Goal: Task Accomplishment & Management: Manage account settings

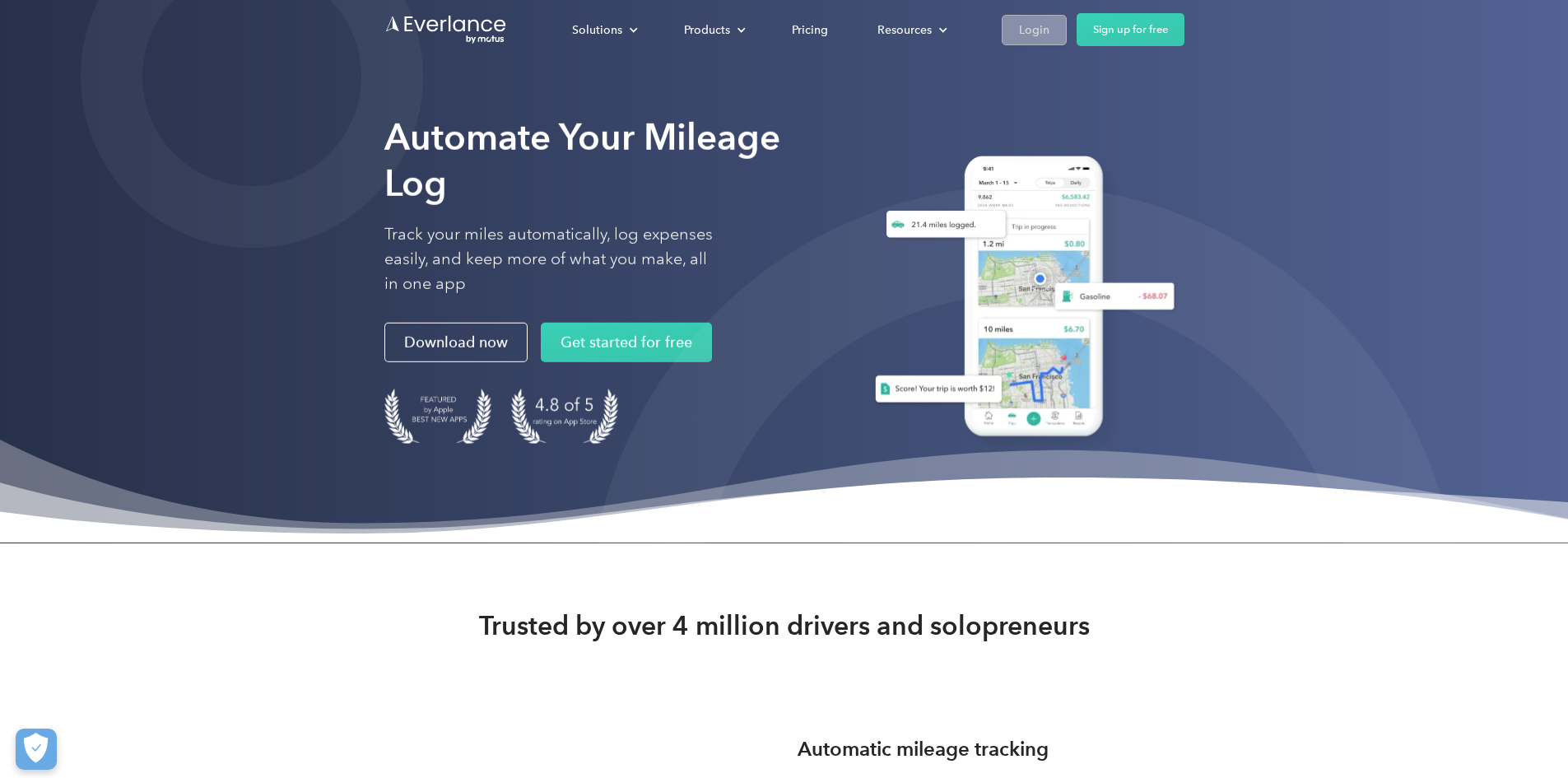
click at [1050, 26] on div "Login" at bounding box center [1034, 30] width 31 height 21
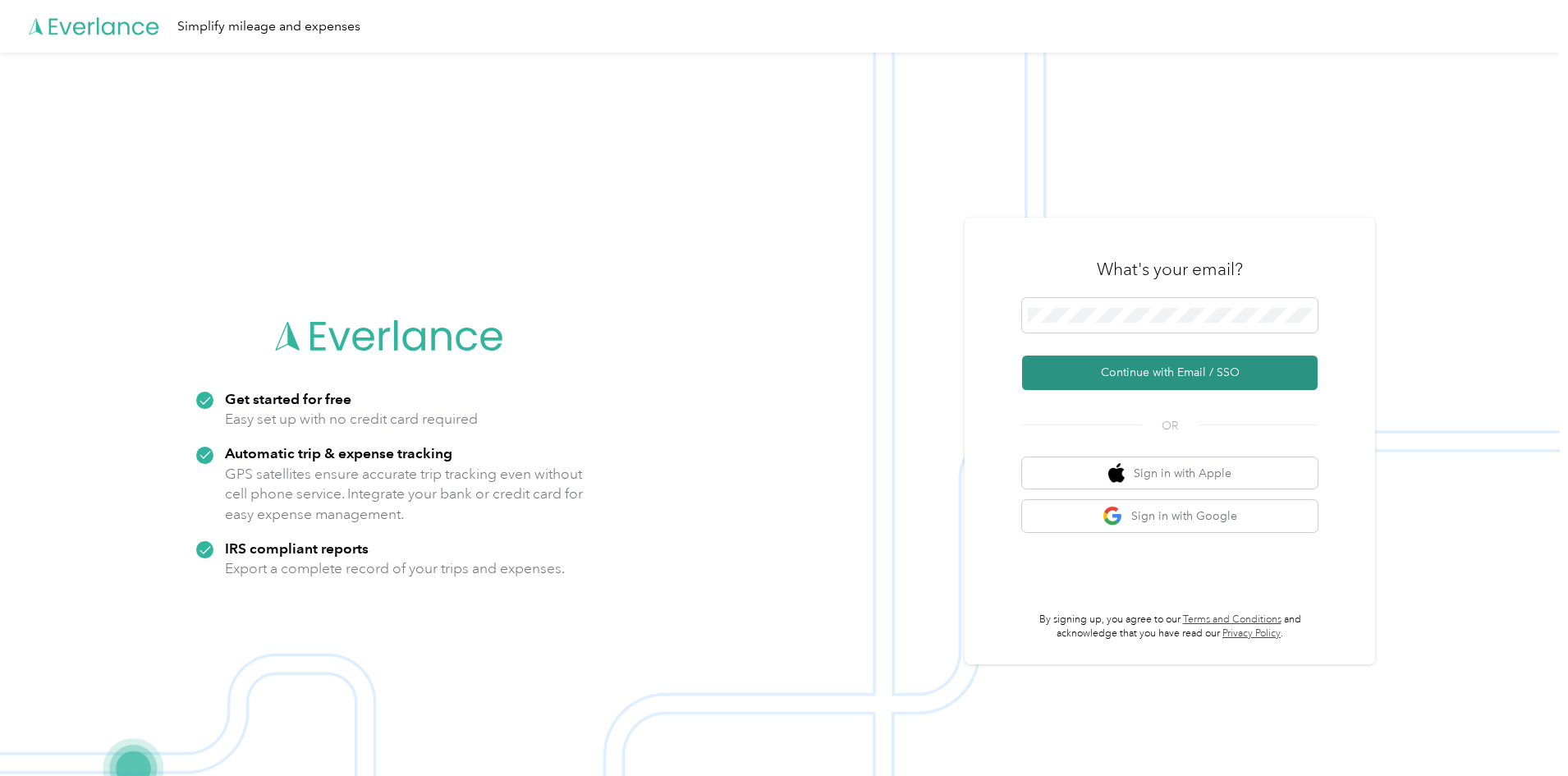
click at [1125, 375] on button "Continue with Email / SSO" at bounding box center [1170, 372] width 296 height 35
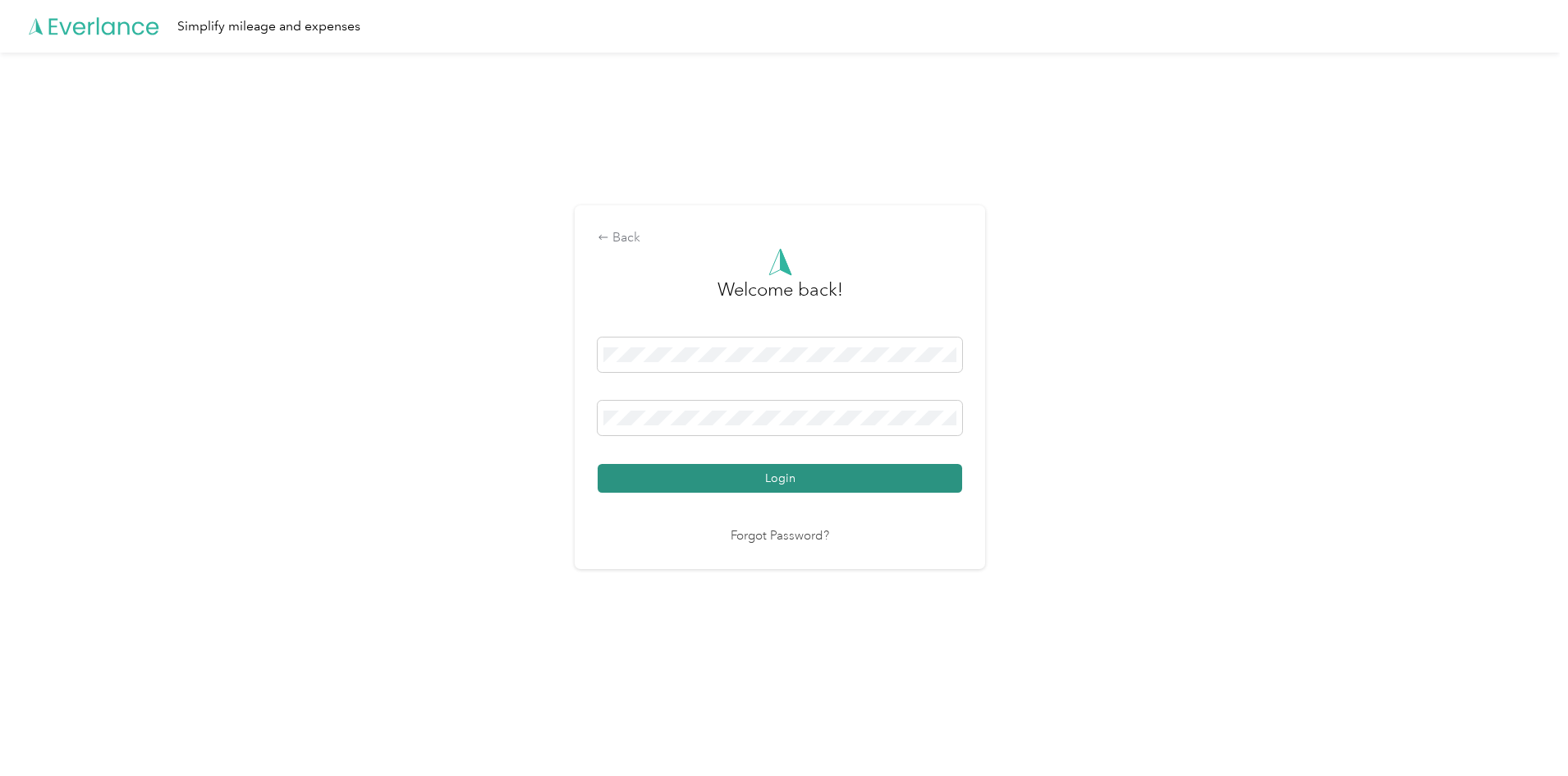
click at [757, 488] on button "Login" at bounding box center [779, 478] width 364 height 29
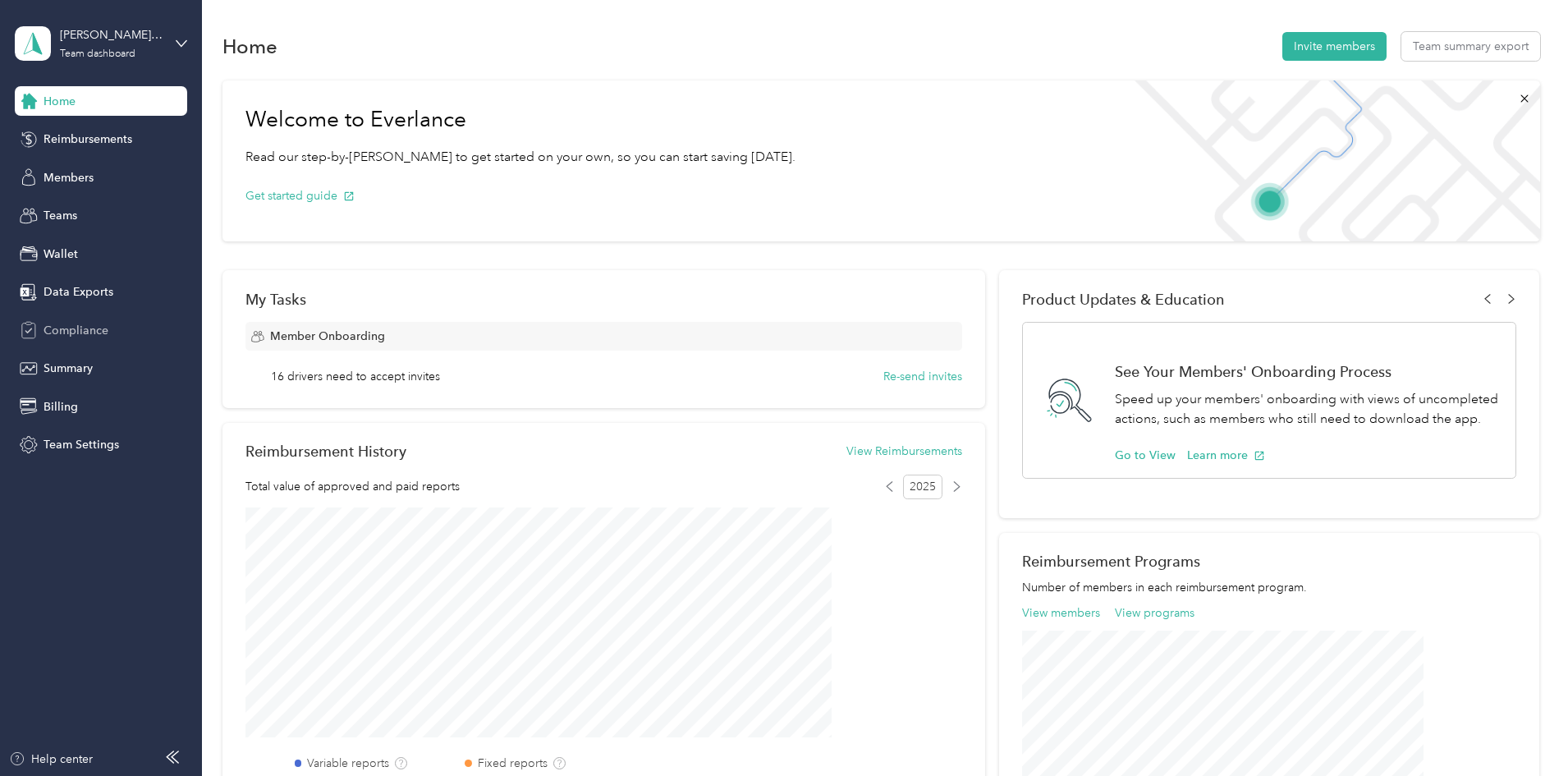
click at [110, 329] on div "Compliance" at bounding box center [101, 330] width 173 height 30
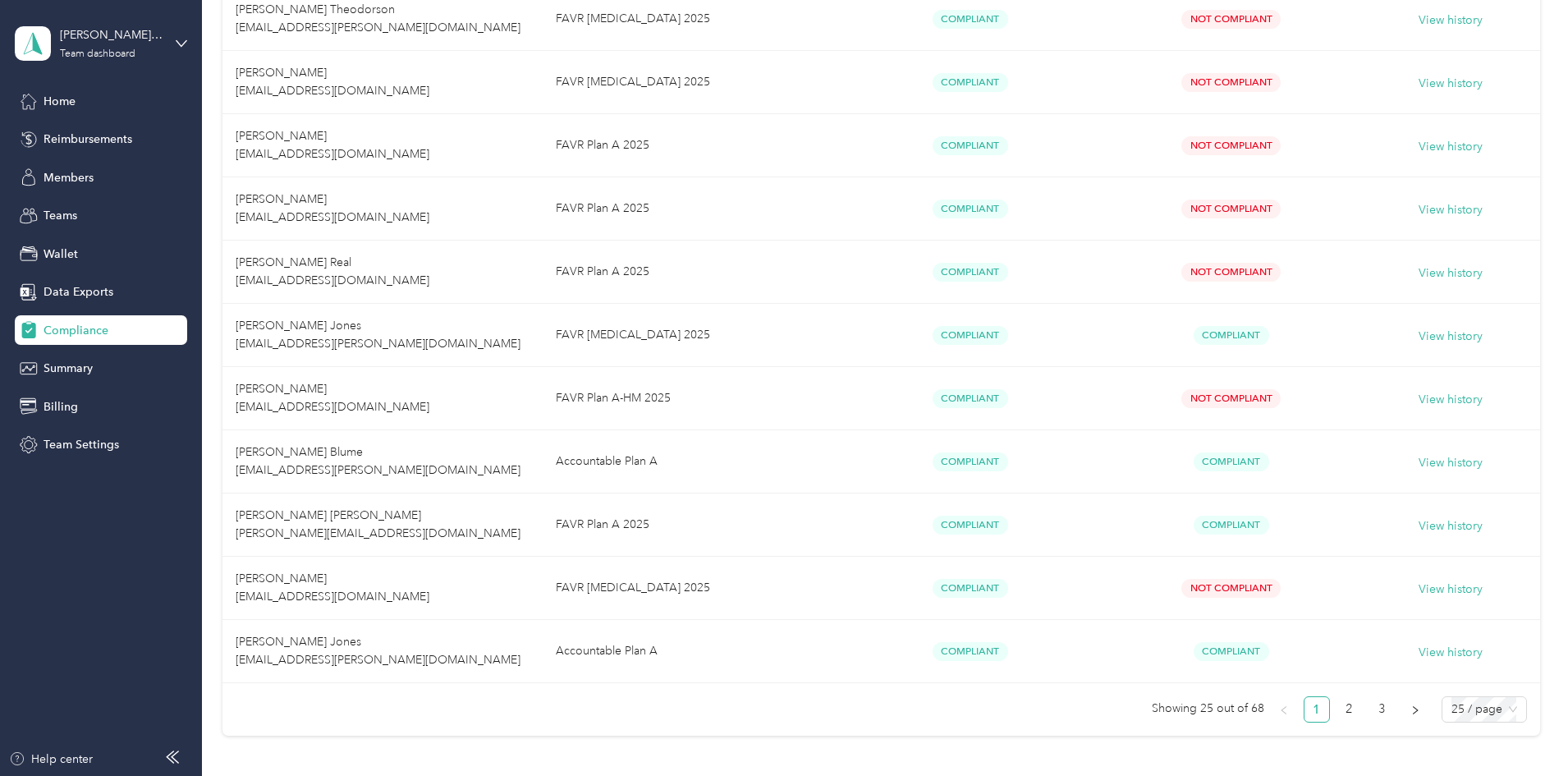
scroll to position [1392, 0]
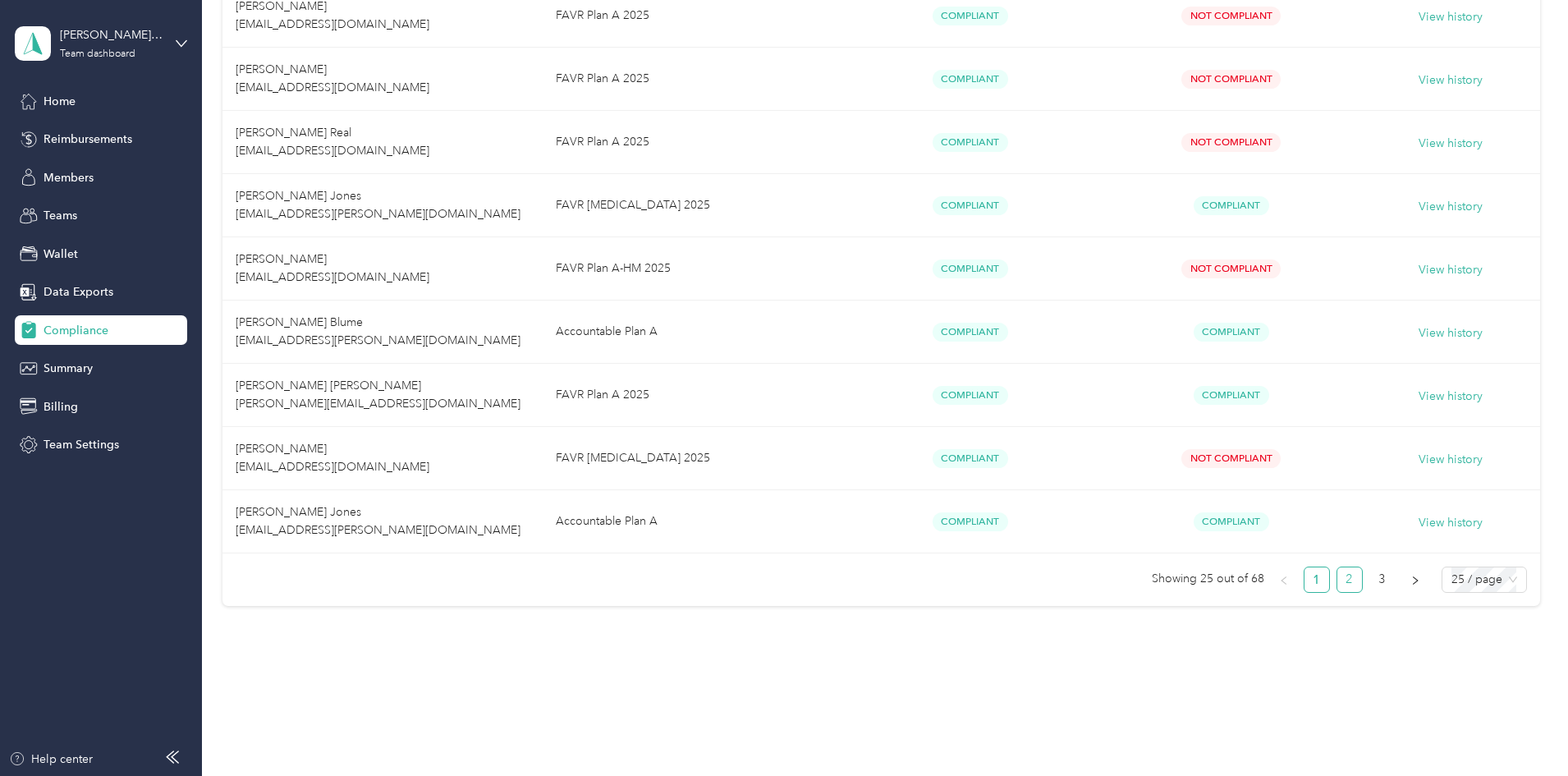
click at [1338, 591] on link "2" at bounding box center [1350, 580] width 25 height 25
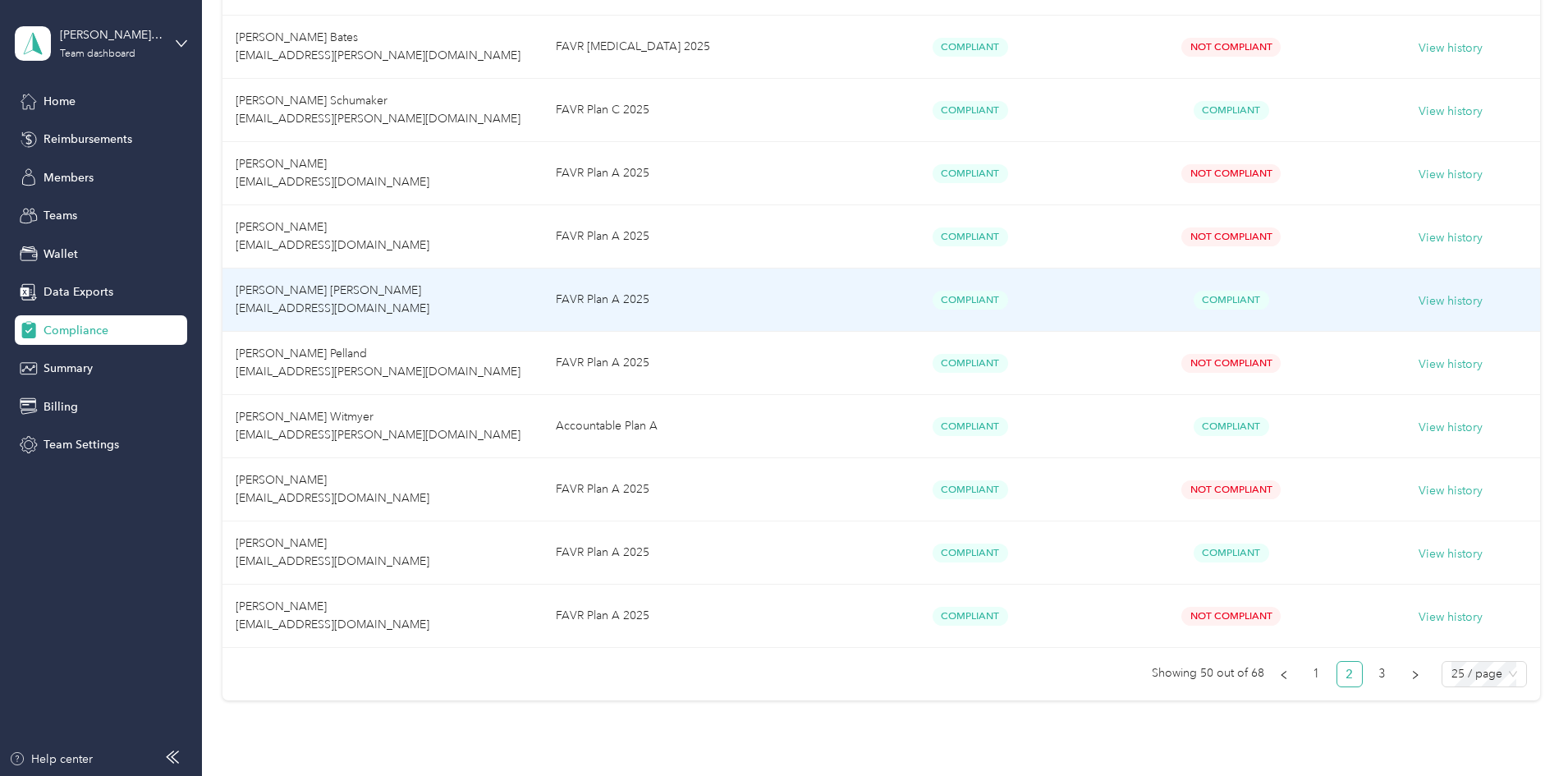
scroll to position [1310, 0]
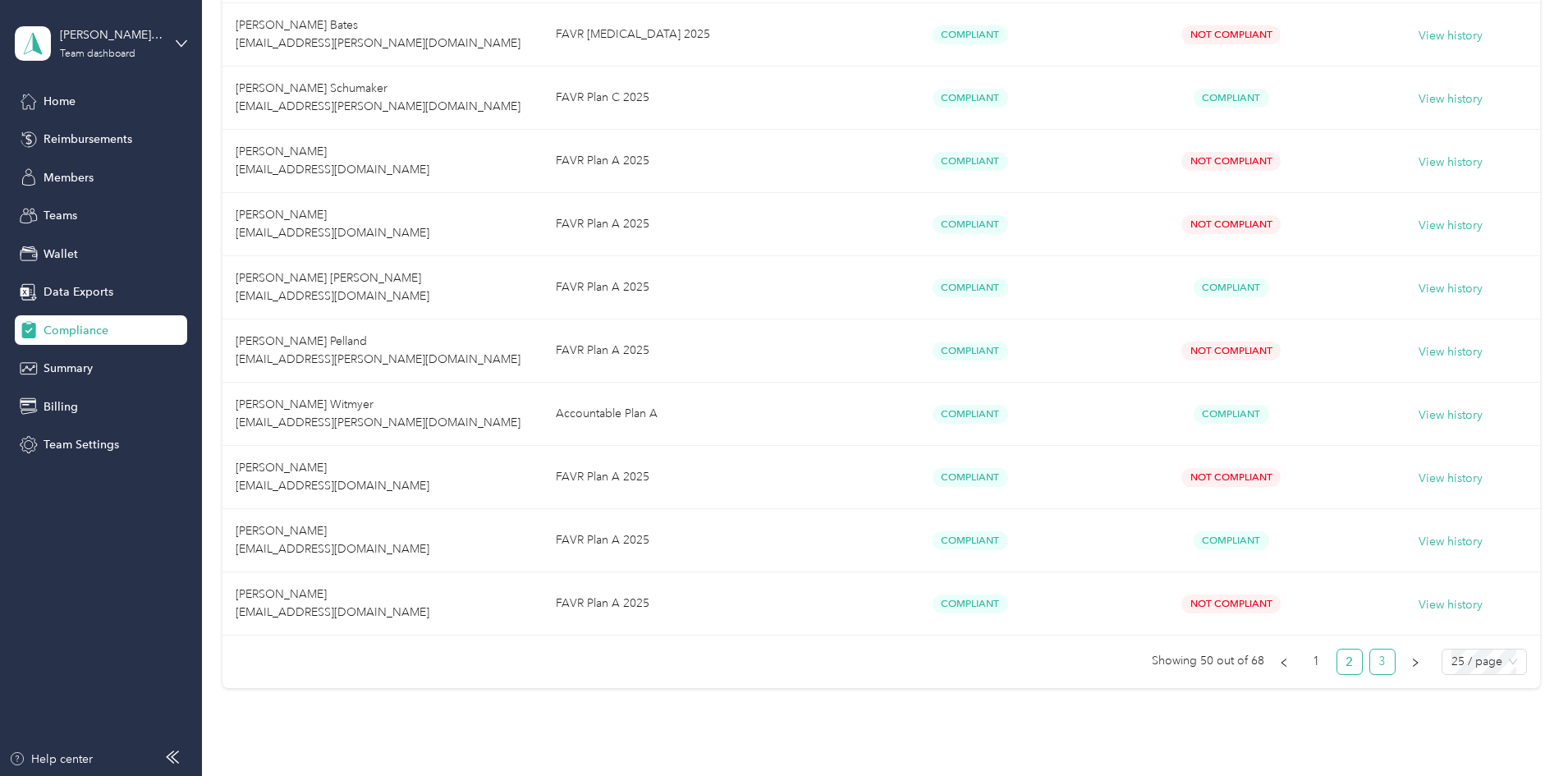
click at [1370, 663] on link "3" at bounding box center [1382, 661] width 25 height 25
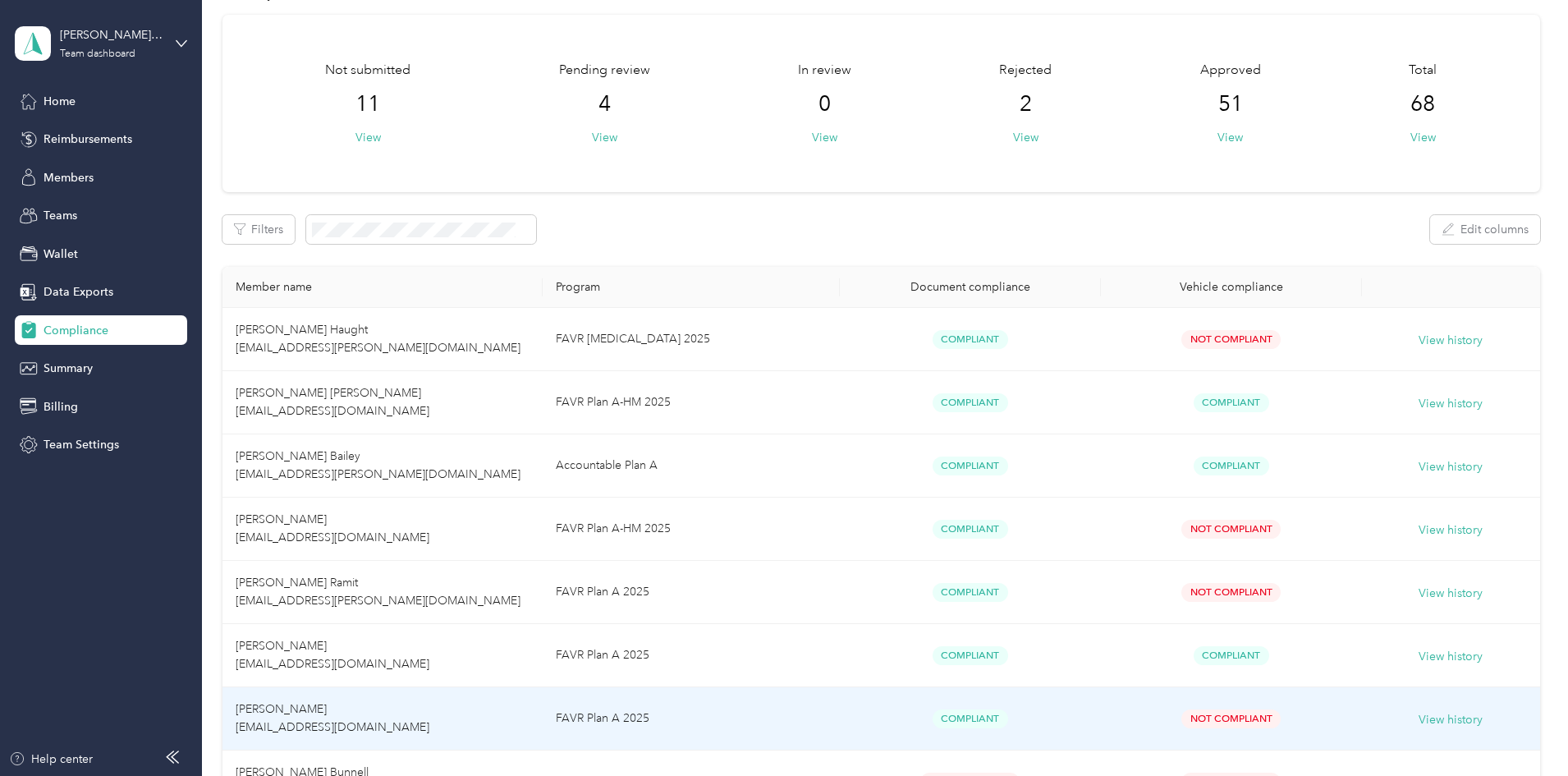
scroll to position [47, 0]
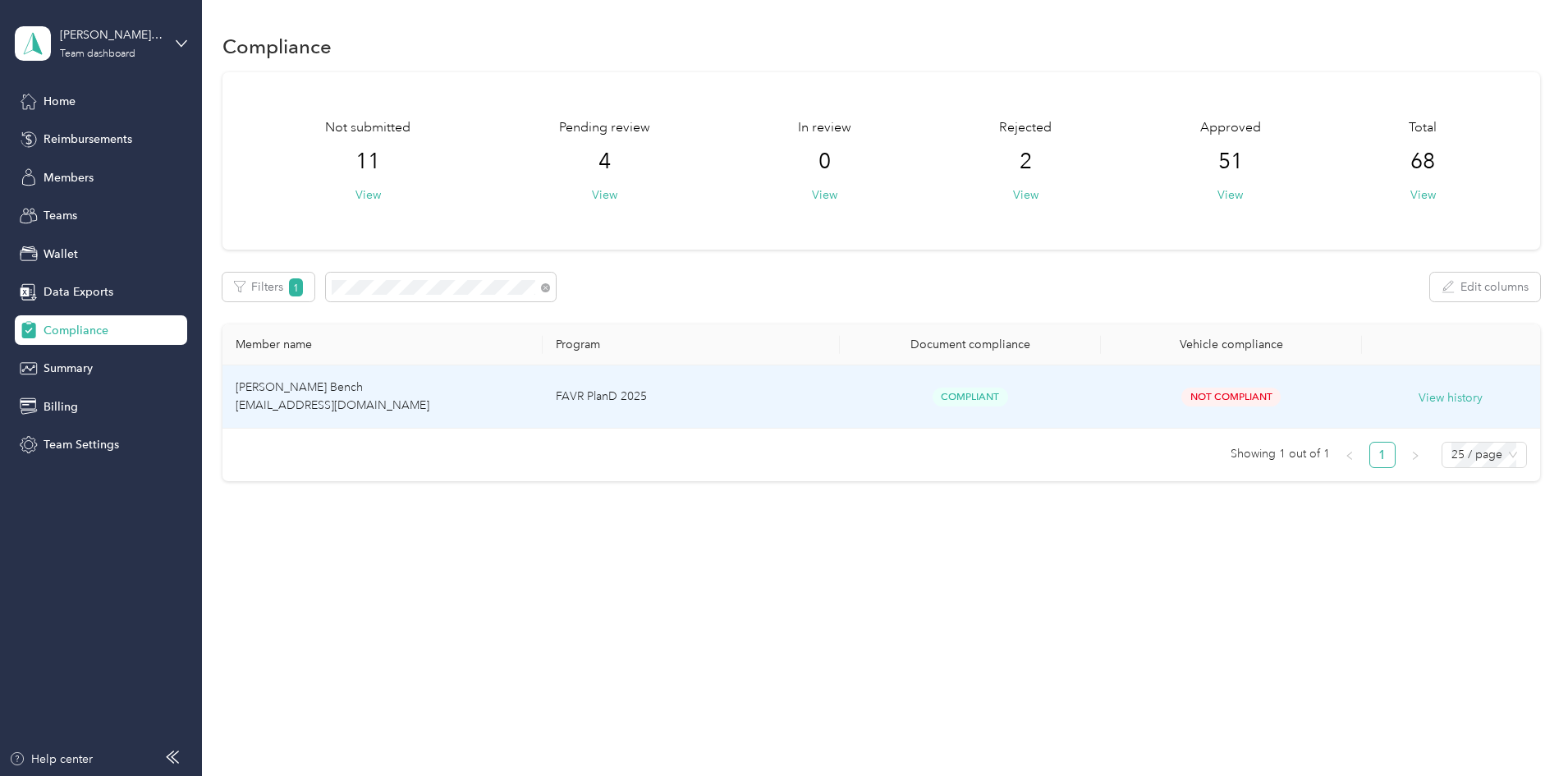
click at [407, 395] on td "Christopher D. Bench qbench04@hotmail.com" at bounding box center [382, 396] width 320 height 64
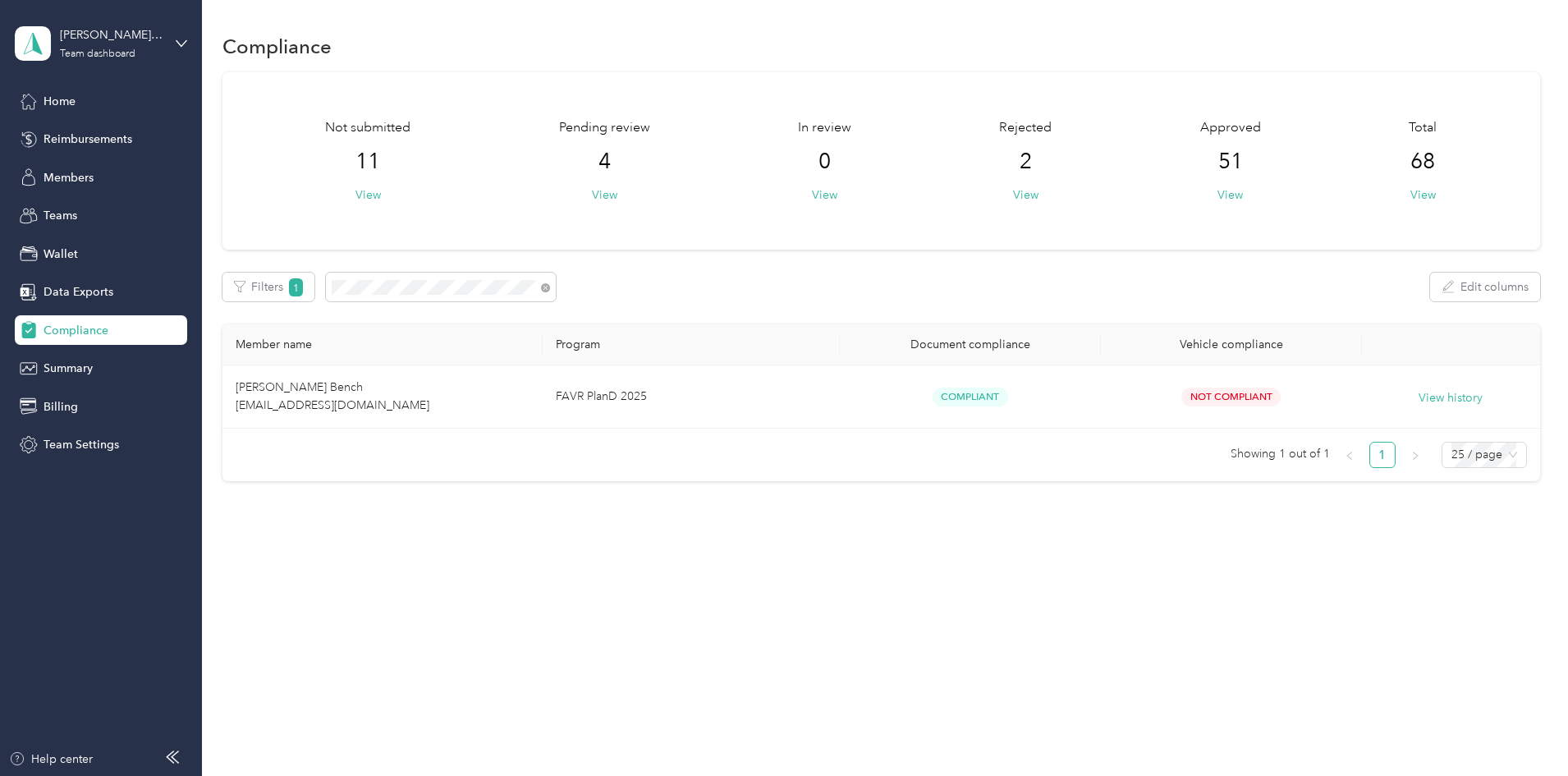
click at [107, 343] on div "Compliance" at bounding box center [101, 330] width 173 height 30
click at [556, 288] on span at bounding box center [441, 286] width 230 height 29
click at [550, 283] on span at bounding box center [545, 286] width 9 height 14
click at [550, 283] on icon at bounding box center [545, 287] width 9 height 9
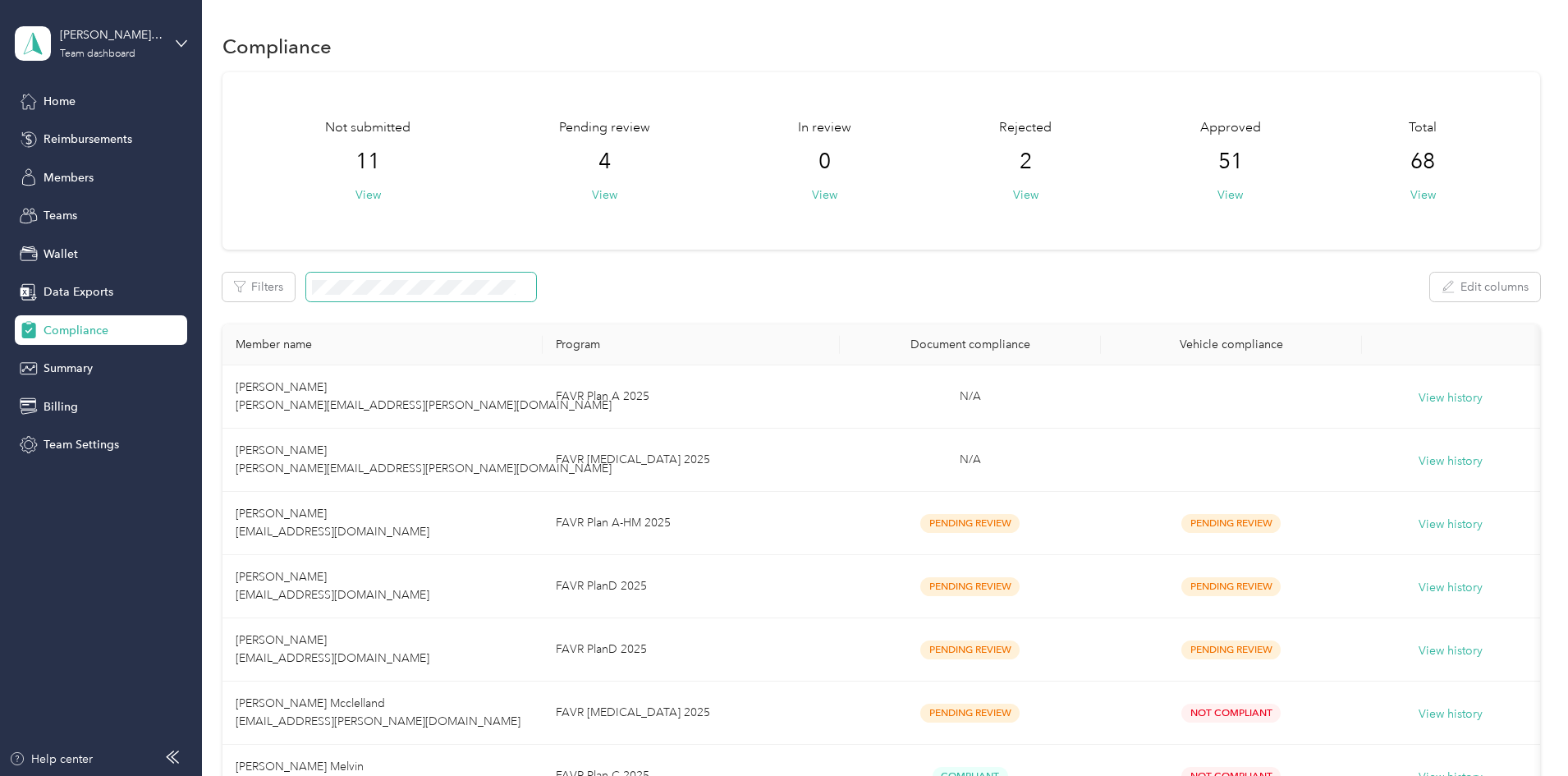
click at [1020, 159] on span "2" at bounding box center [1026, 162] width 12 height 26
click at [999, 197] on div "Rejected 2 View" at bounding box center [1026, 160] width 53 height 85
click at [1013, 196] on button "View" at bounding box center [1026, 195] width 26 height 17
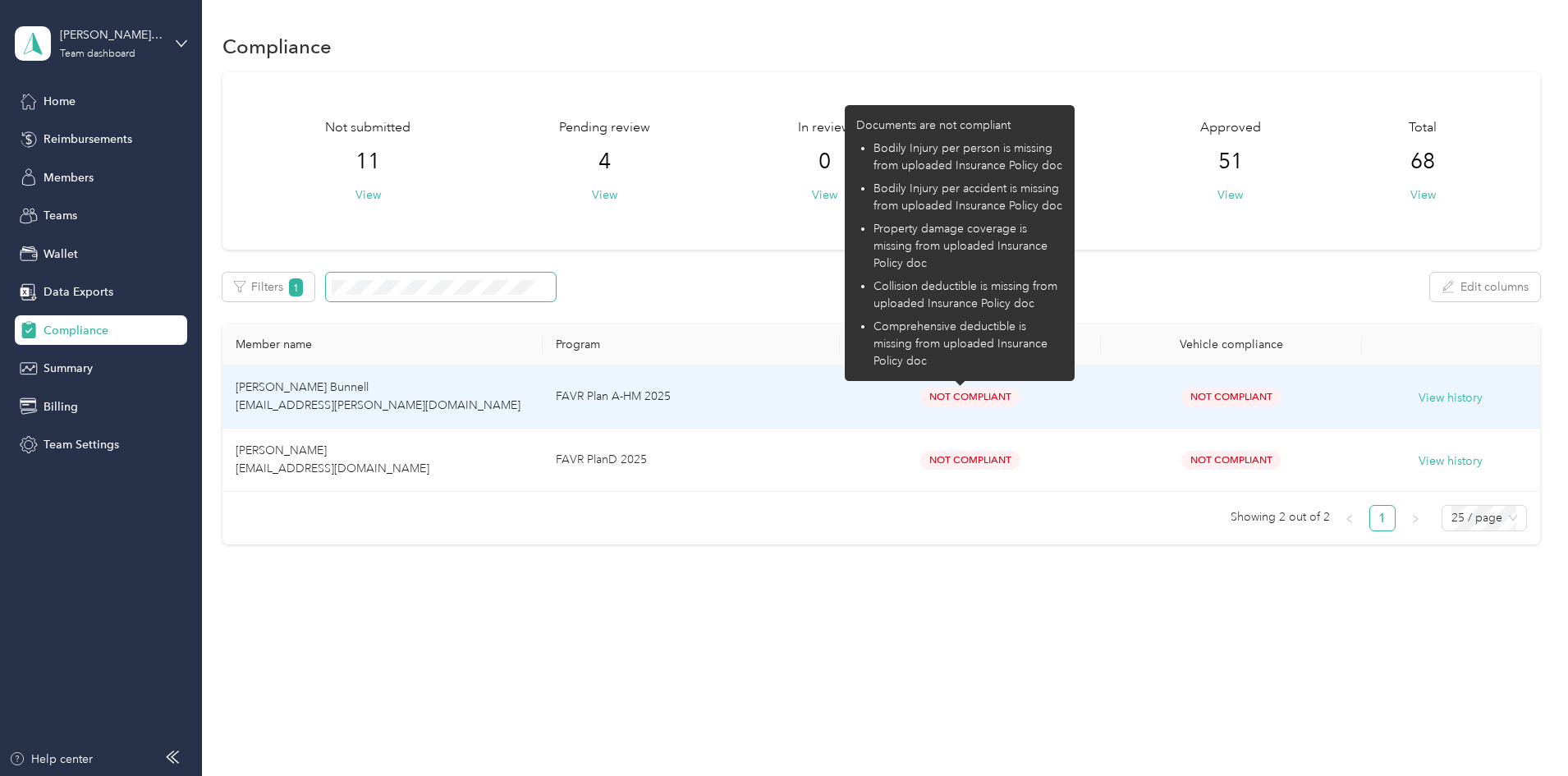
click at [1001, 396] on span "Not Compliant" at bounding box center [969, 396] width 99 height 19
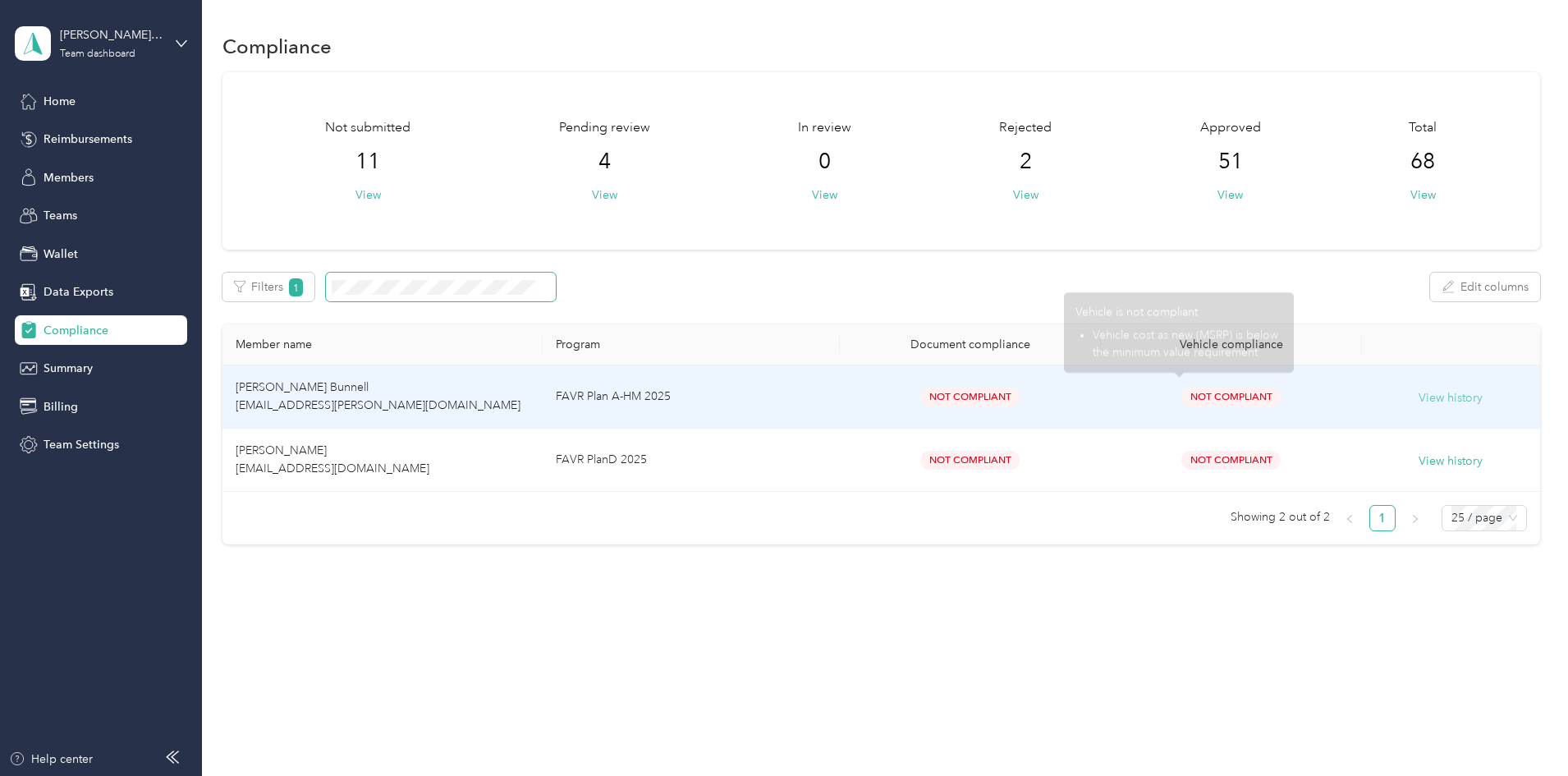
click at [1419, 400] on button "View history" at bounding box center [1451, 398] width 64 height 18
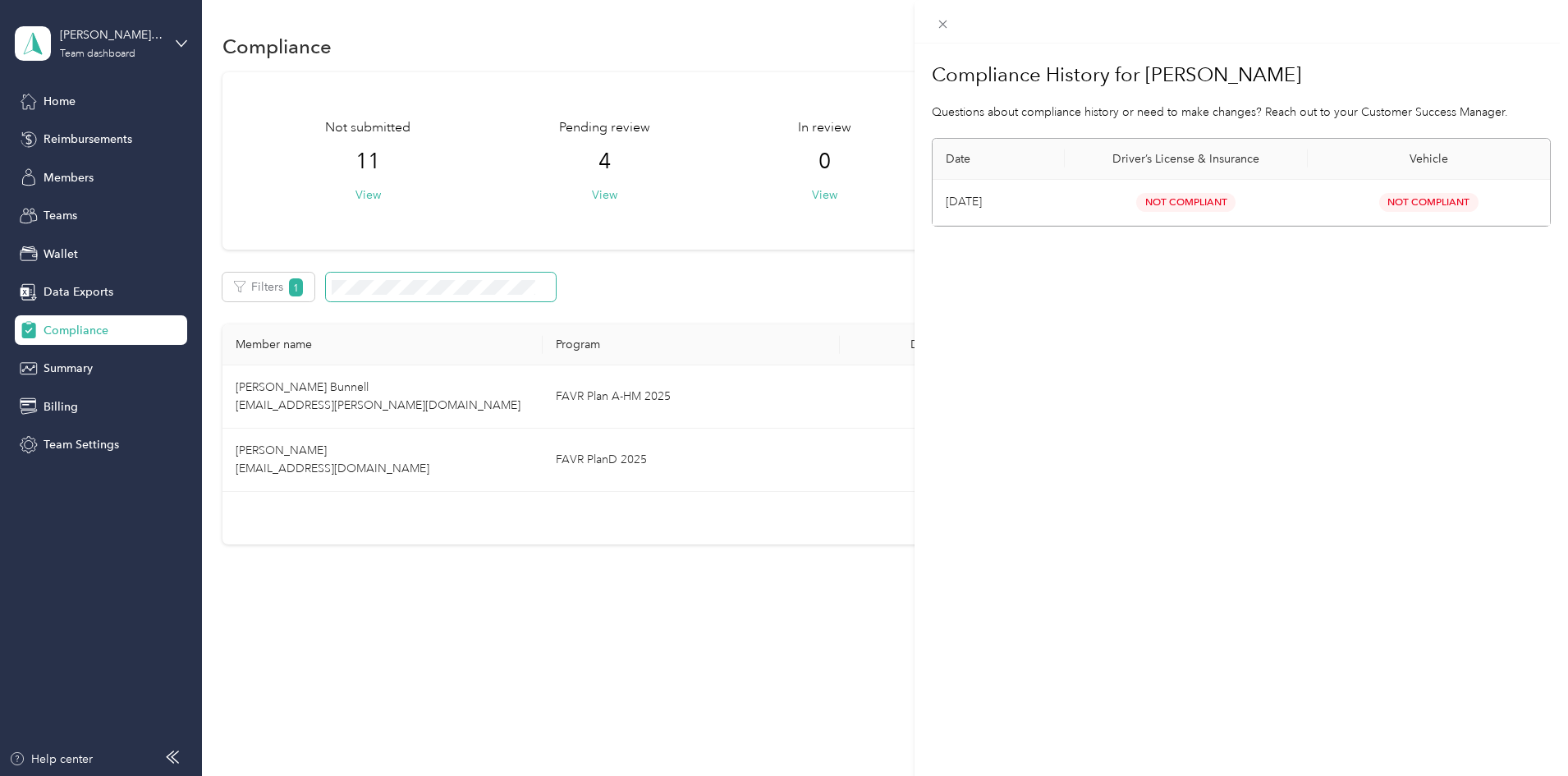
click at [418, 395] on div "Compliance History for Jeffrey D. Bunnell Questions about compliance history or…" at bounding box center [784, 388] width 1568 height 776
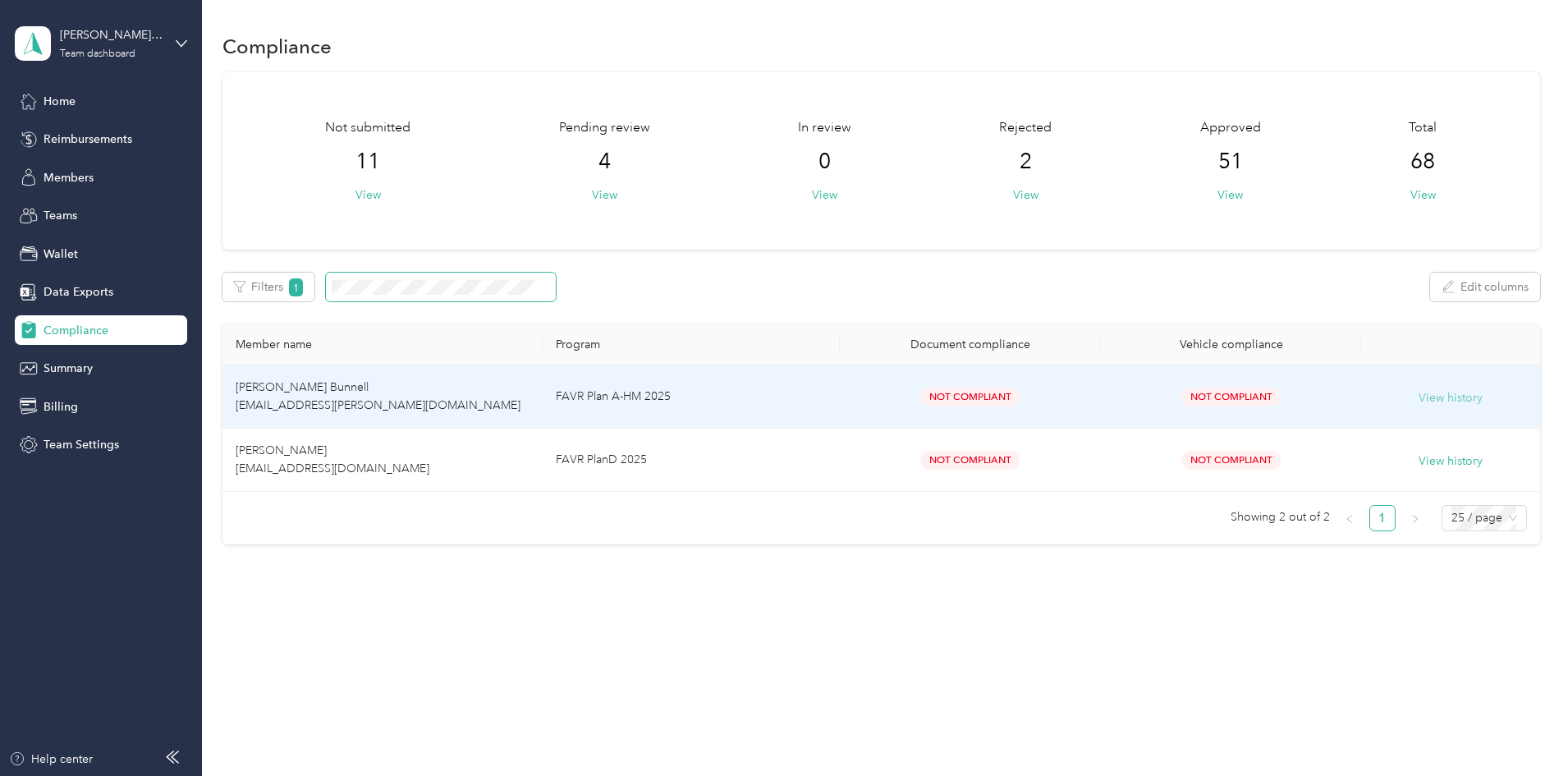
click at [1419, 391] on button "View history" at bounding box center [1451, 398] width 64 height 18
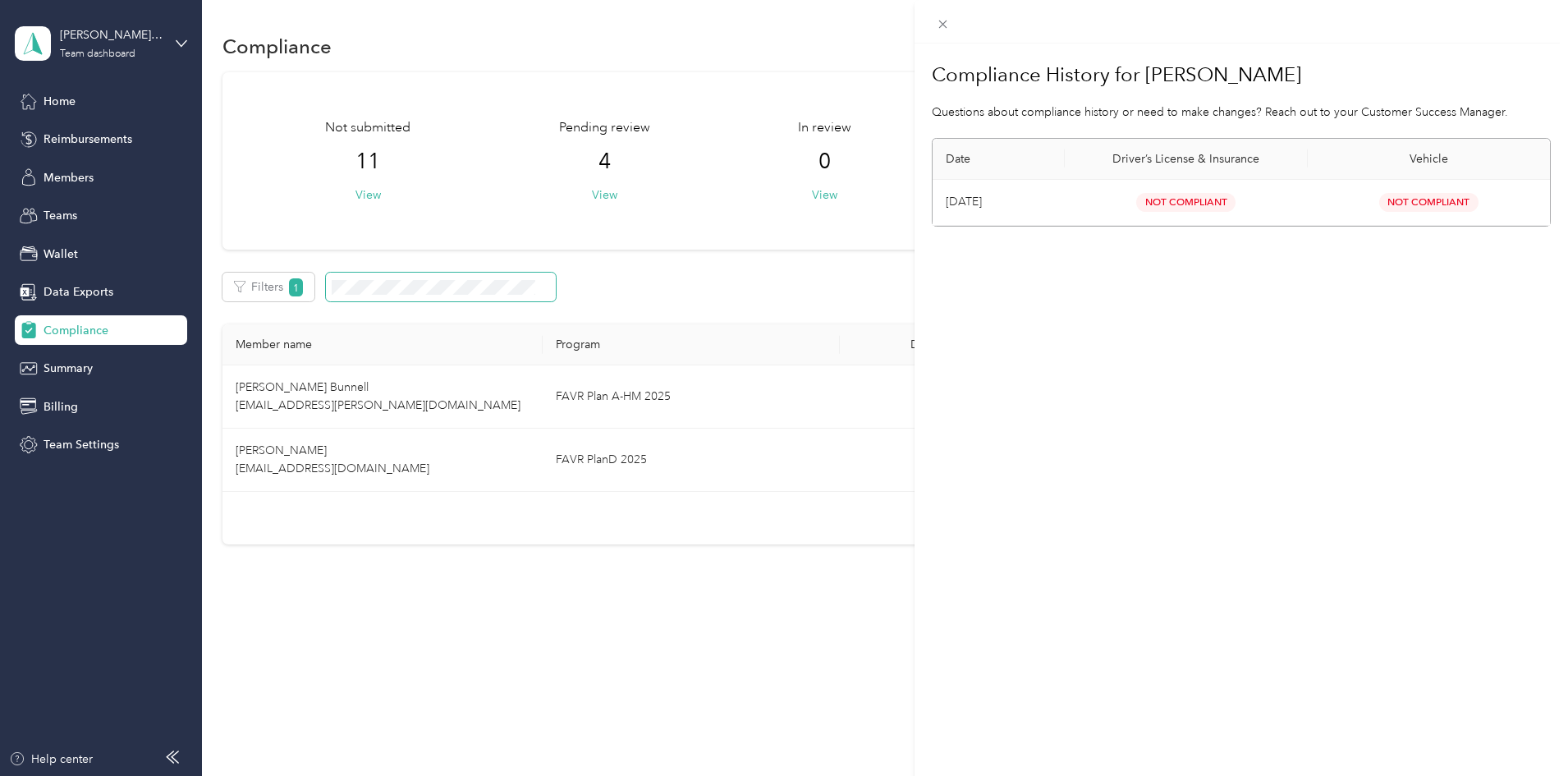
click at [793, 611] on div "Compliance History for Jeffrey D. Bunnell Questions about compliance history or…" at bounding box center [784, 388] width 1568 height 776
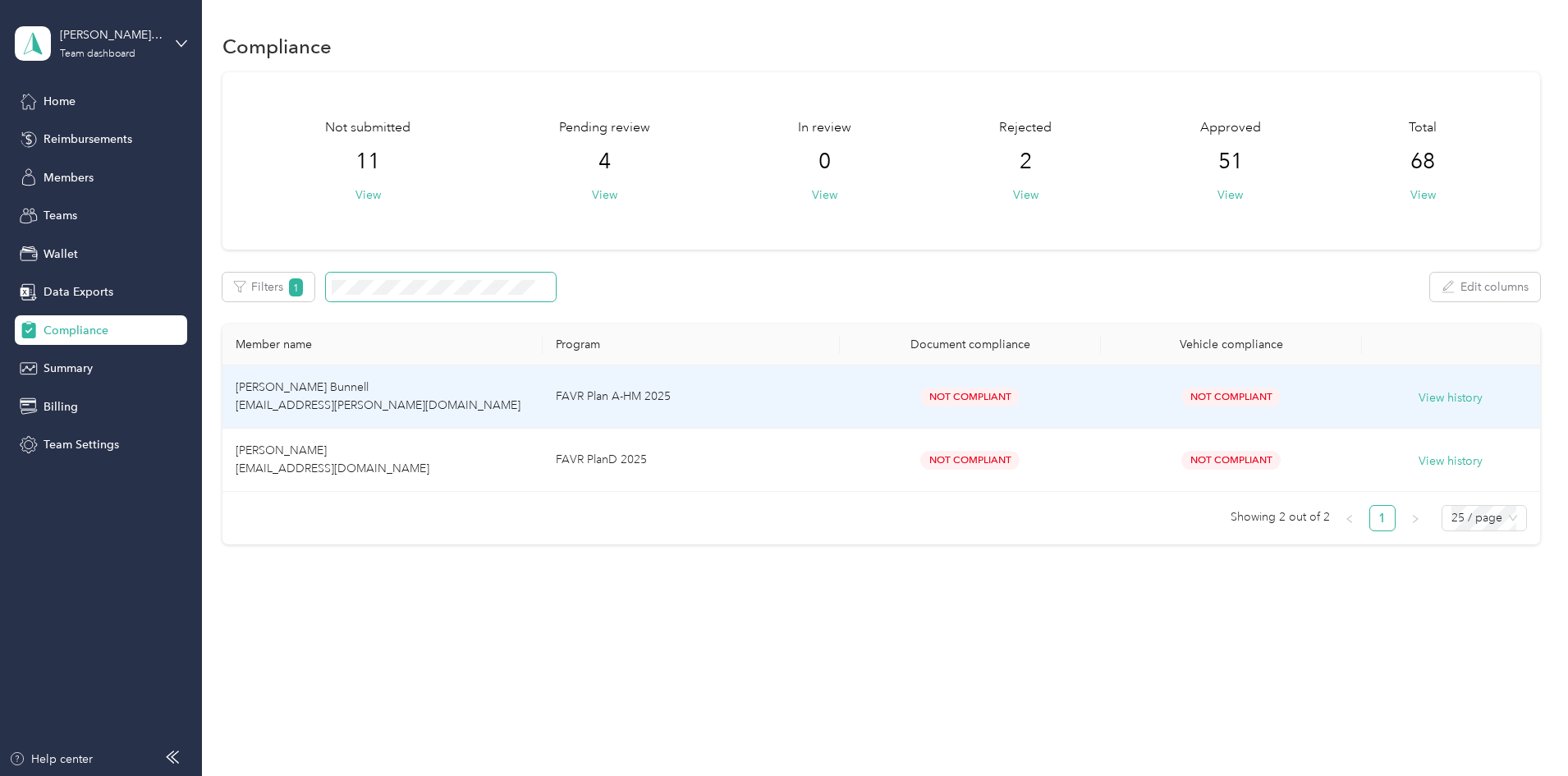
click at [443, 400] on span "Jeffrey D. Bunnell jeffrey.bunnell@yahoo.com" at bounding box center [377, 395] width 285 height 32
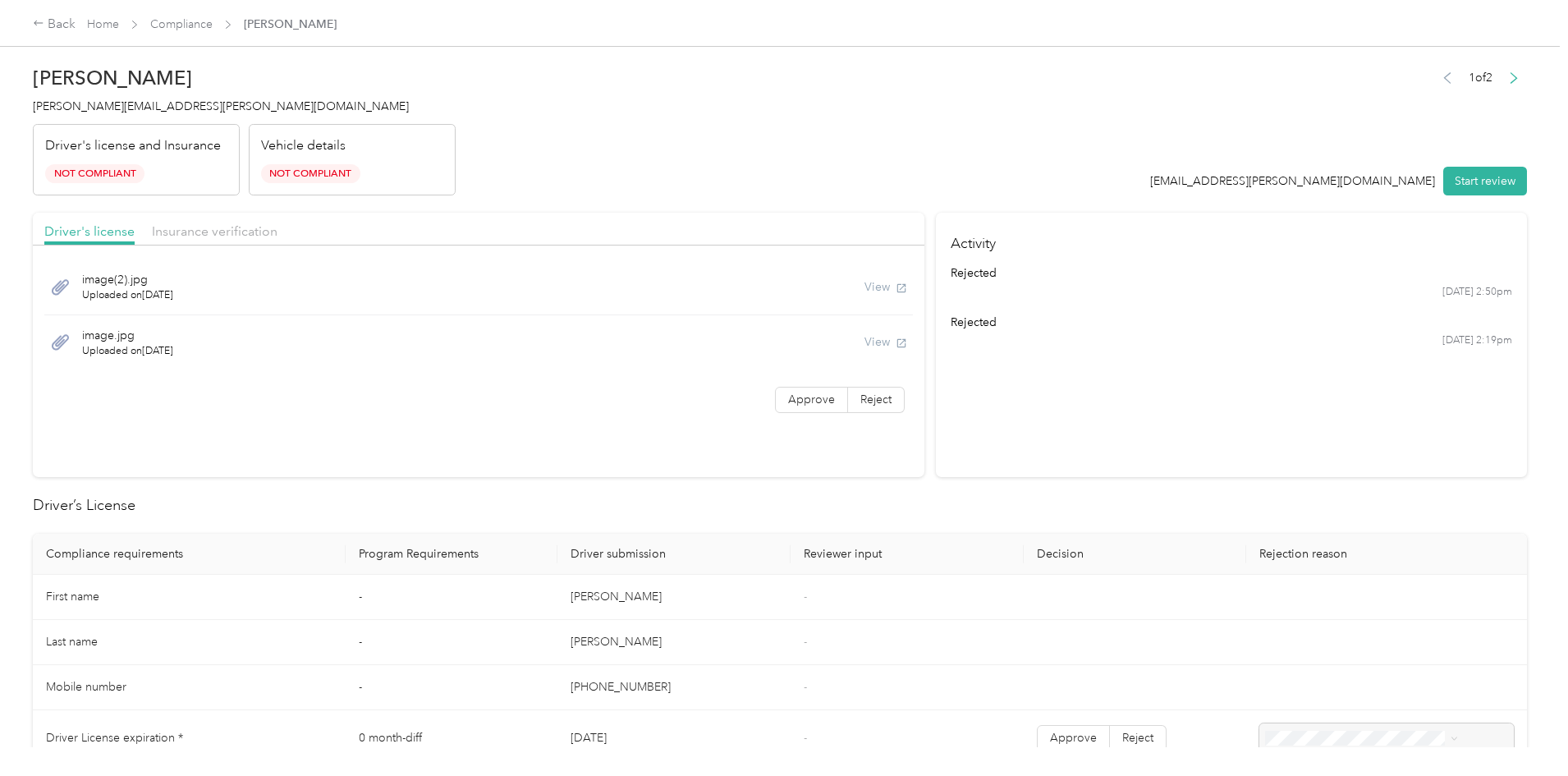
click at [873, 285] on div "View" at bounding box center [886, 286] width 43 height 17
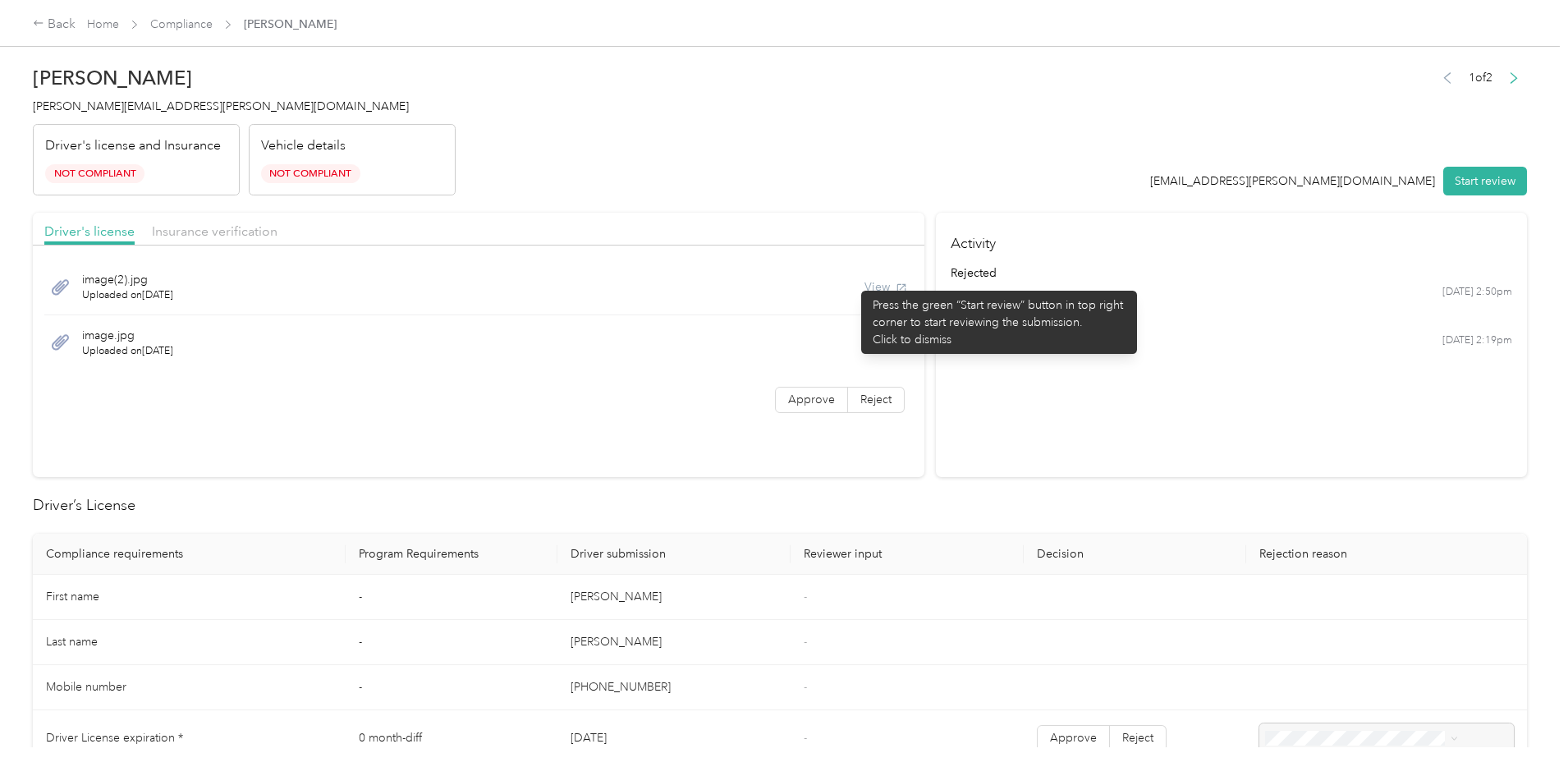
click at [865, 282] on div "View" at bounding box center [886, 286] width 43 height 17
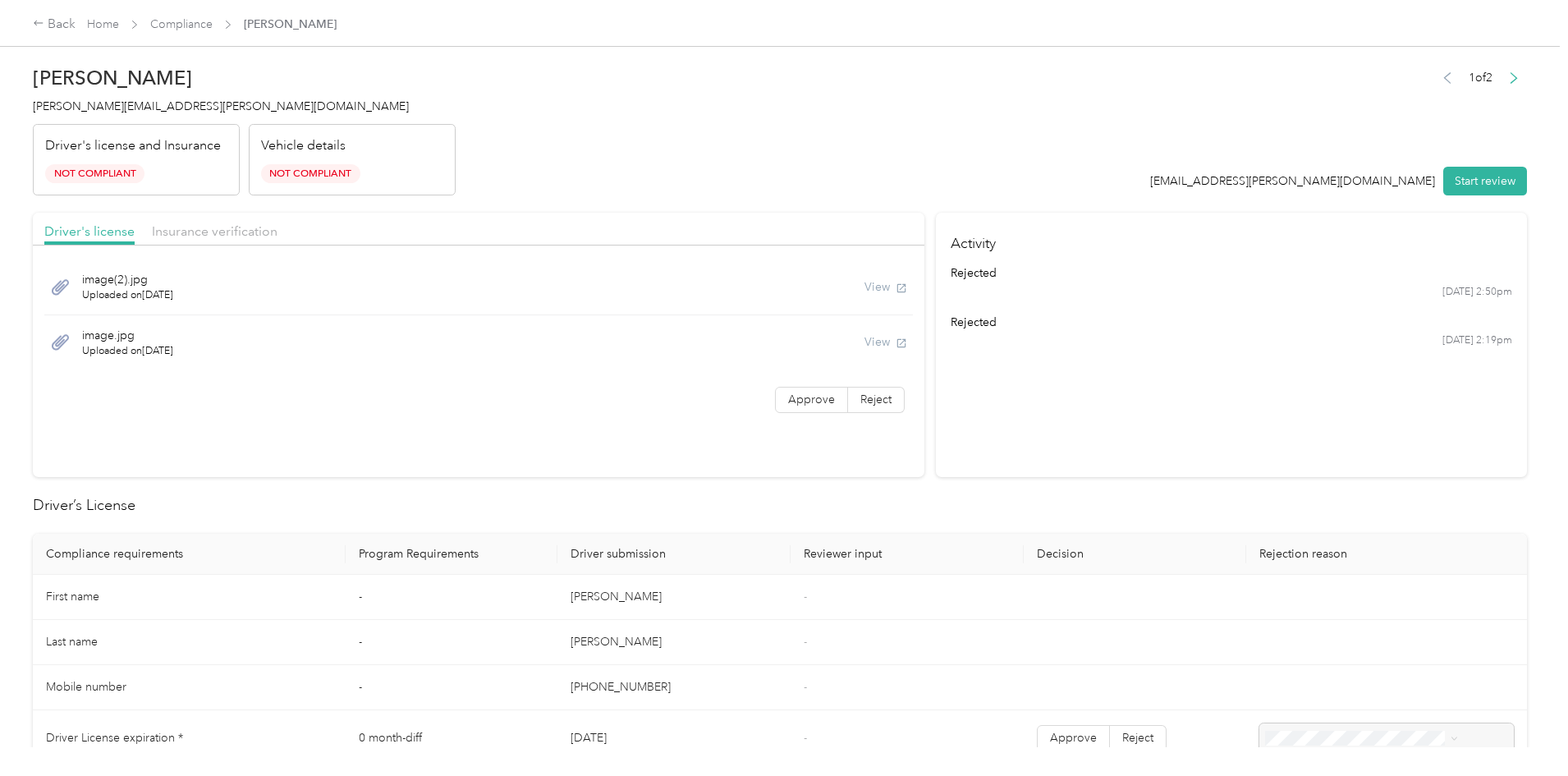
click at [872, 290] on div "View" at bounding box center [886, 286] width 43 height 17
click at [869, 351] on div "View" at bounding box center [886, 342] width 43 height 17
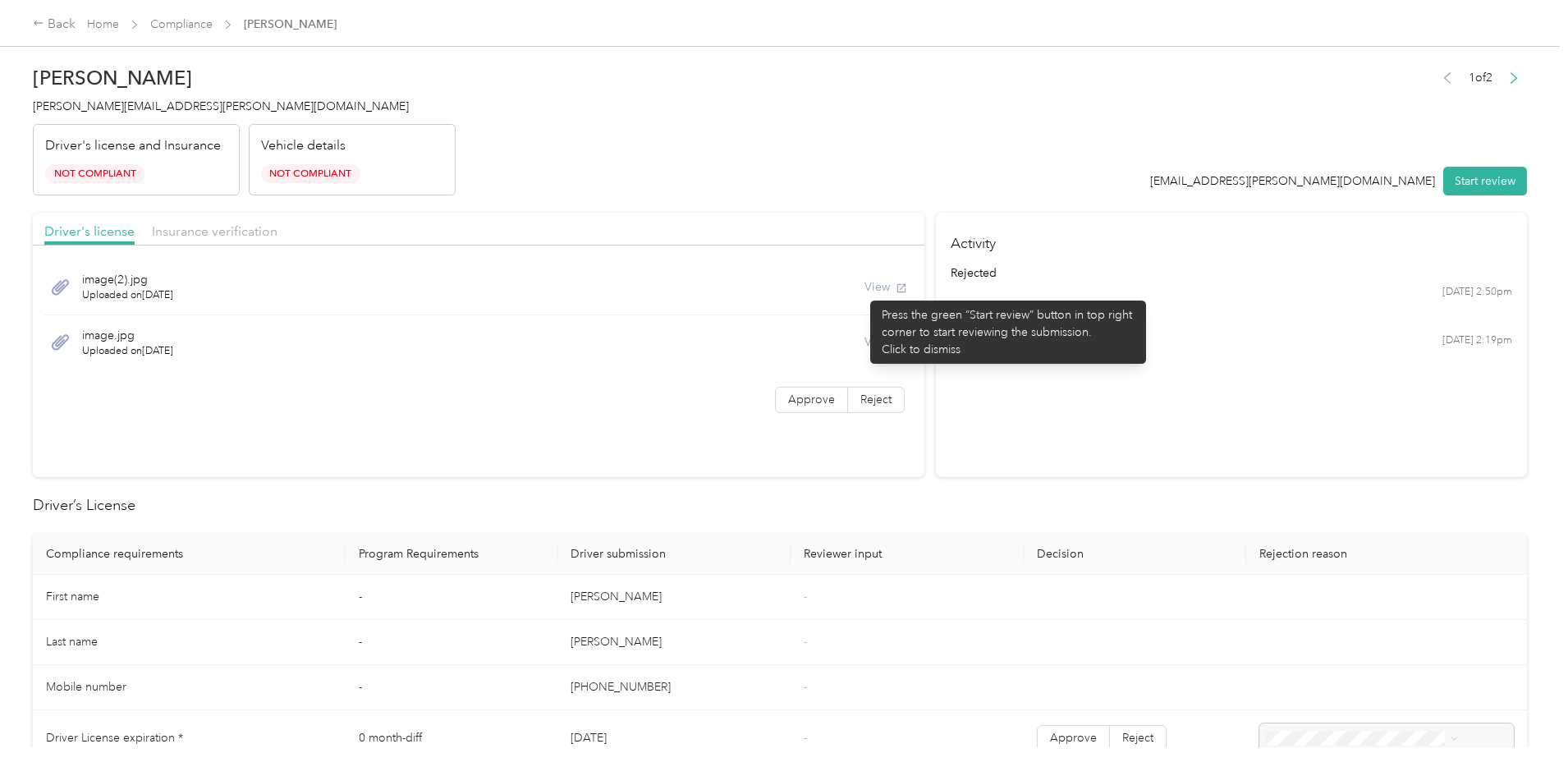
click at [865, 292] on div "View" at bounding box center [886, 286] width 43 height 17
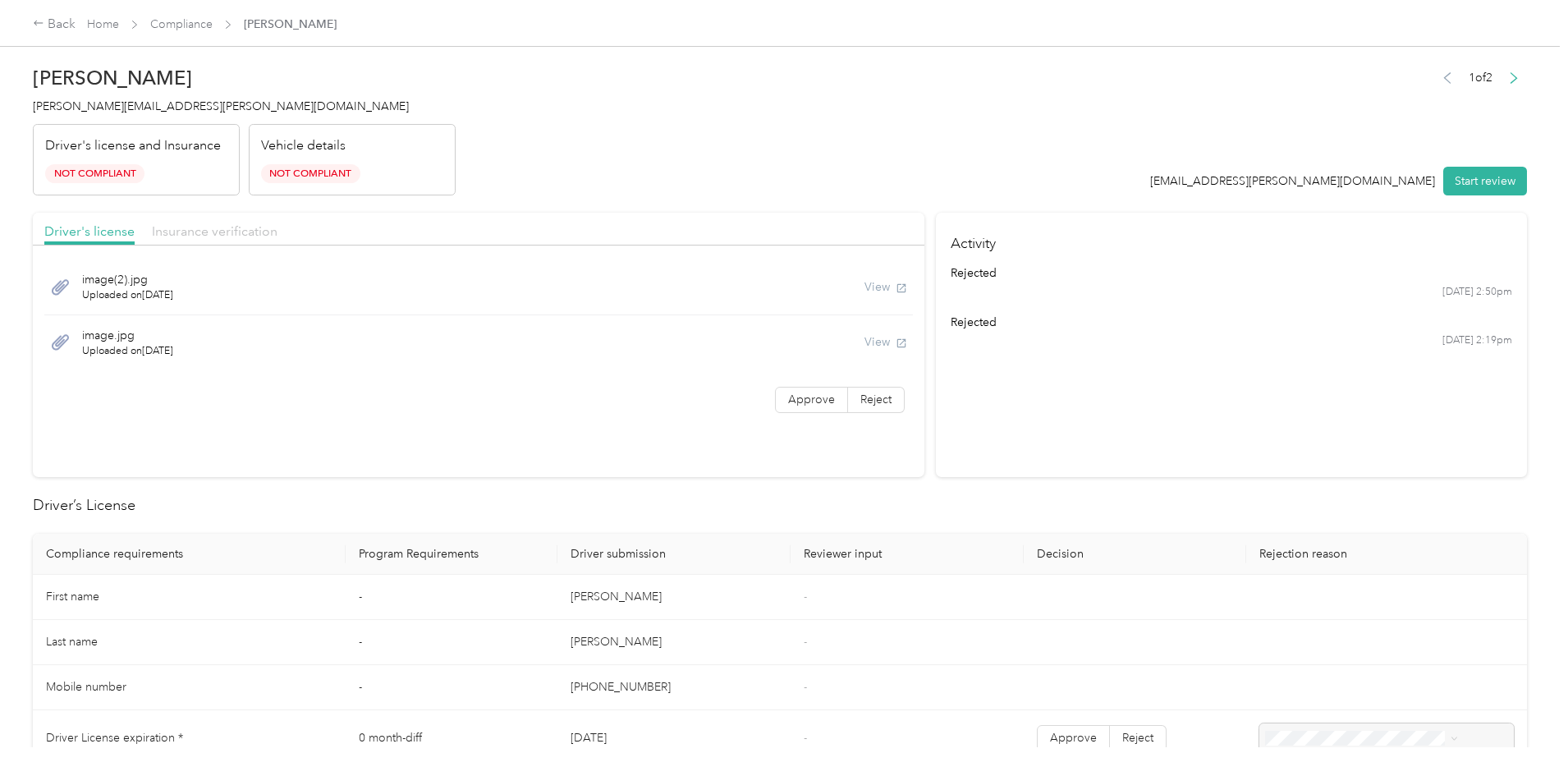
click at [277, 234] on span "Insurance verification" at bounding box center [215, 230] width 126 height 16
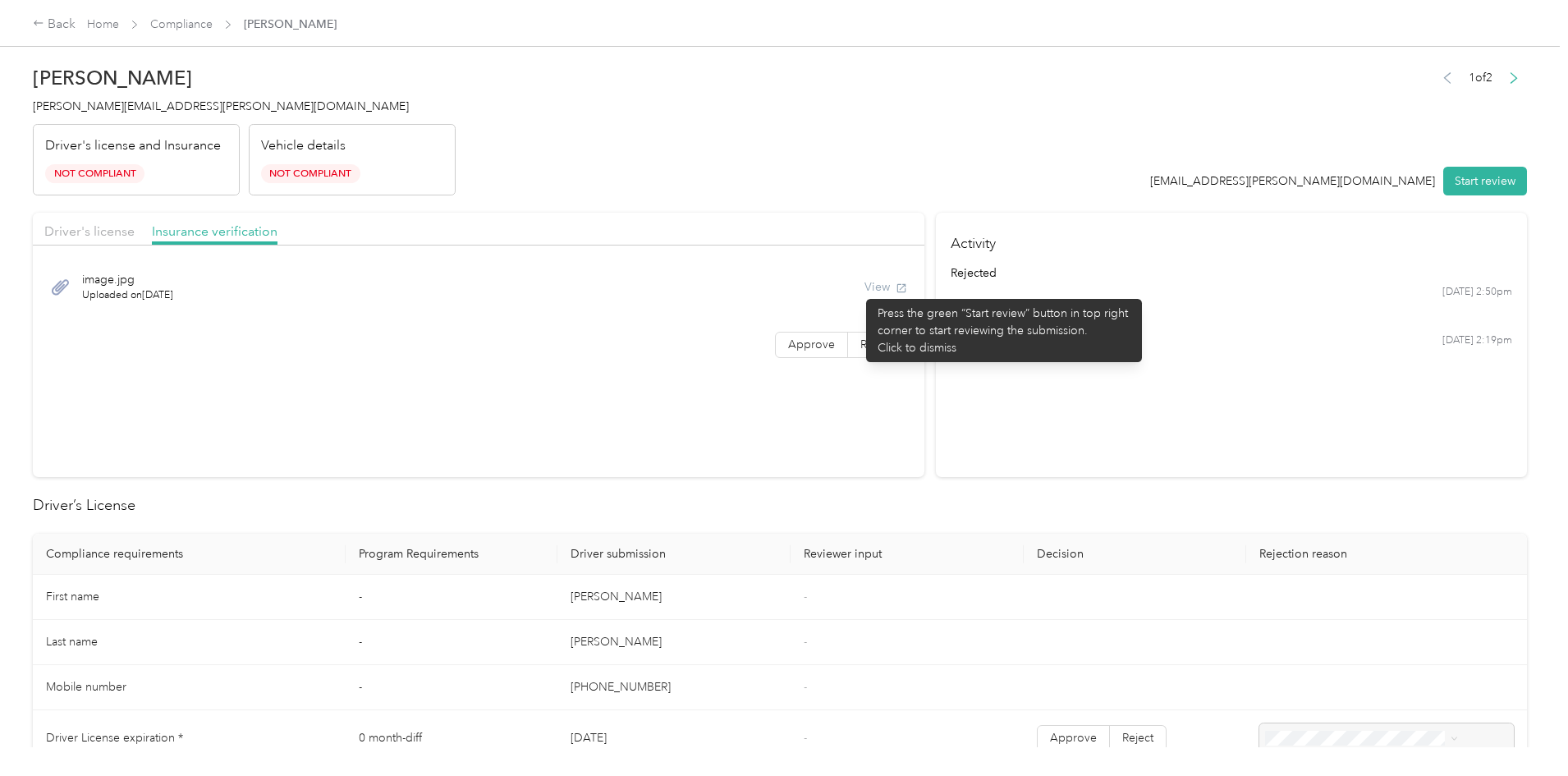
click at [865, 291] on div "View" at bounding box center [886, 286] width 43 height 17
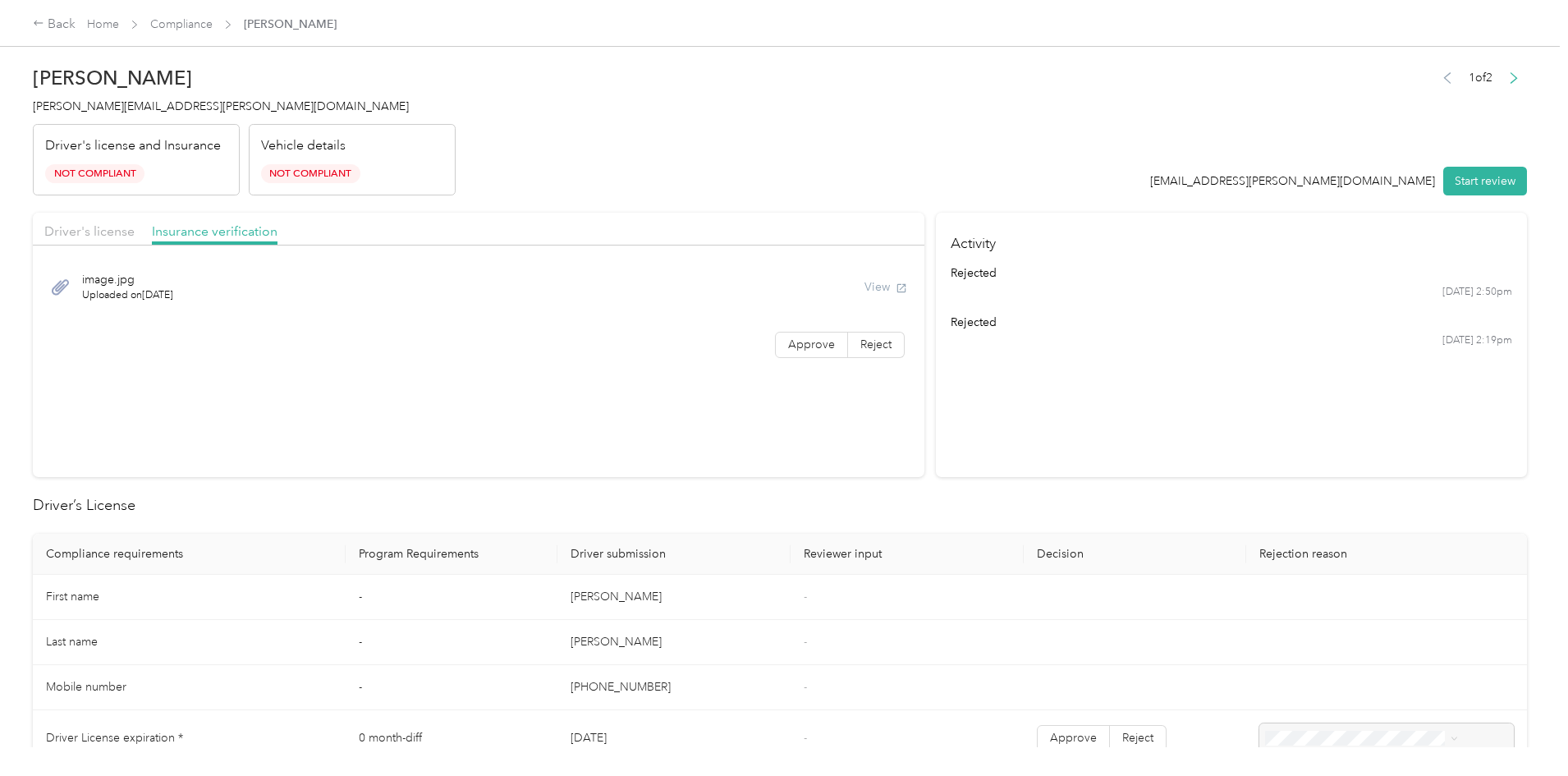
click at [876, 286] on div "View" at bounding box center [886, 286] width 43 height 17
click at [639, 286] on div "image.jpg Uploaded on 8/26/2025 View" at bounding box center [479, 286] width 869 height 55
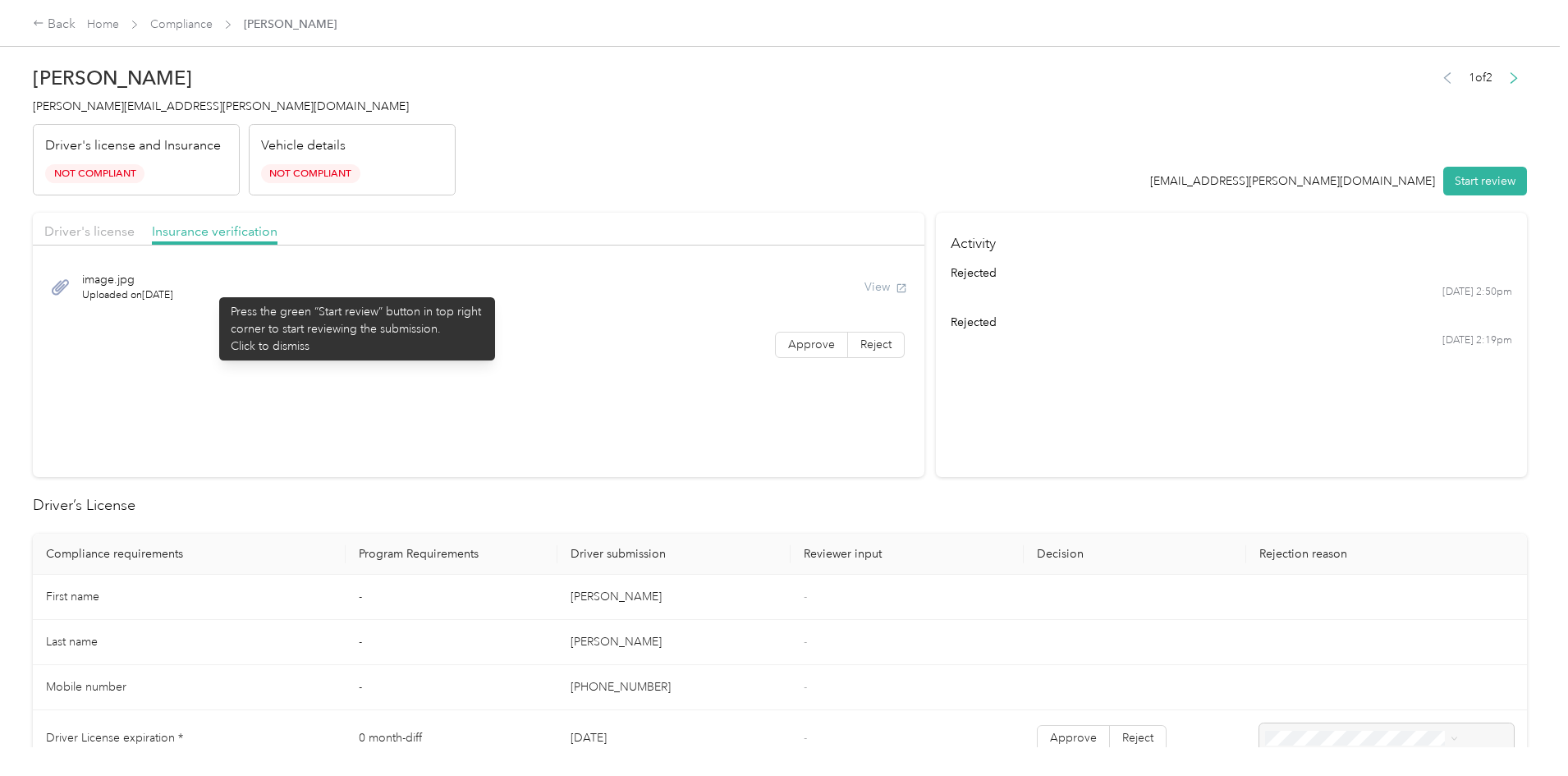
click at [211, 289] on div "image.jpg Uploaded on 8/26/2025 View" at bounding box center [479, 286] width 869 height 55
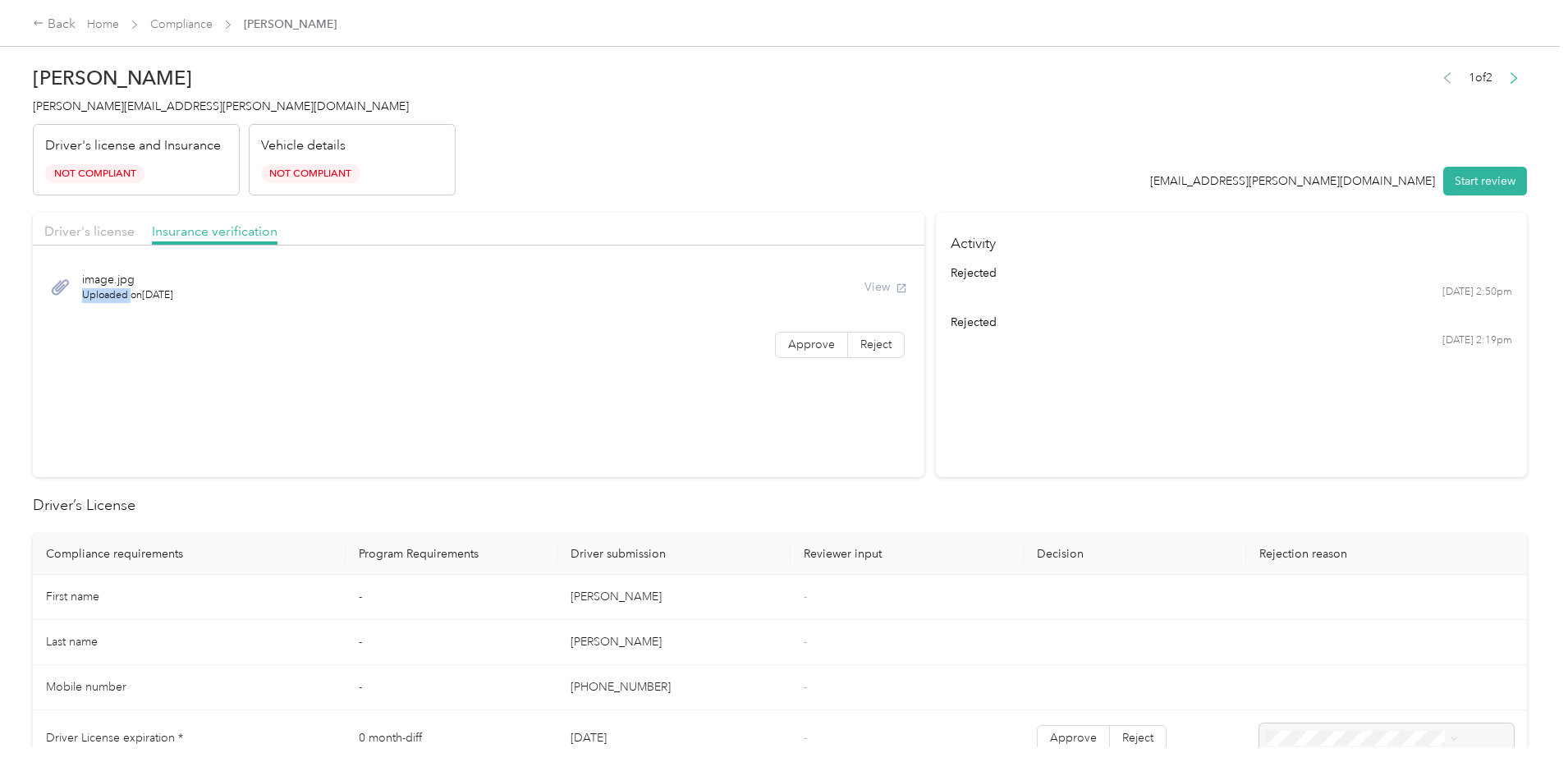
click at [211, 289] on div "image.jpg Uploaded on 8/26/2025 View" at bounding box center [479, 286] width 869 height 55
click at [135, 227] on span "Driver's license" at bounding box center [89, 230] width 90 height 16
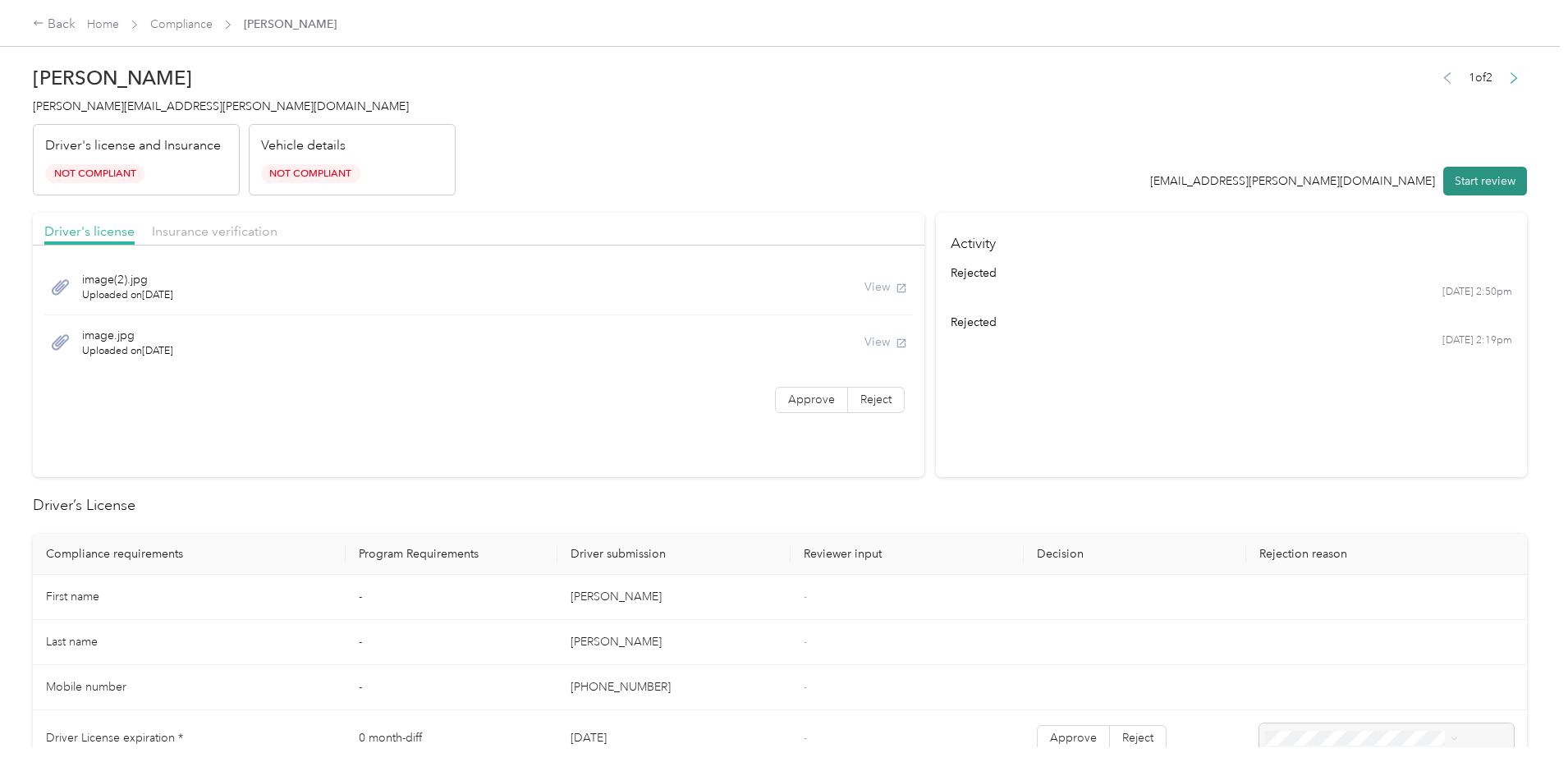
click at [1443, 180] on button "Start review" at bounding box center [1485, 181] width 83 height 29
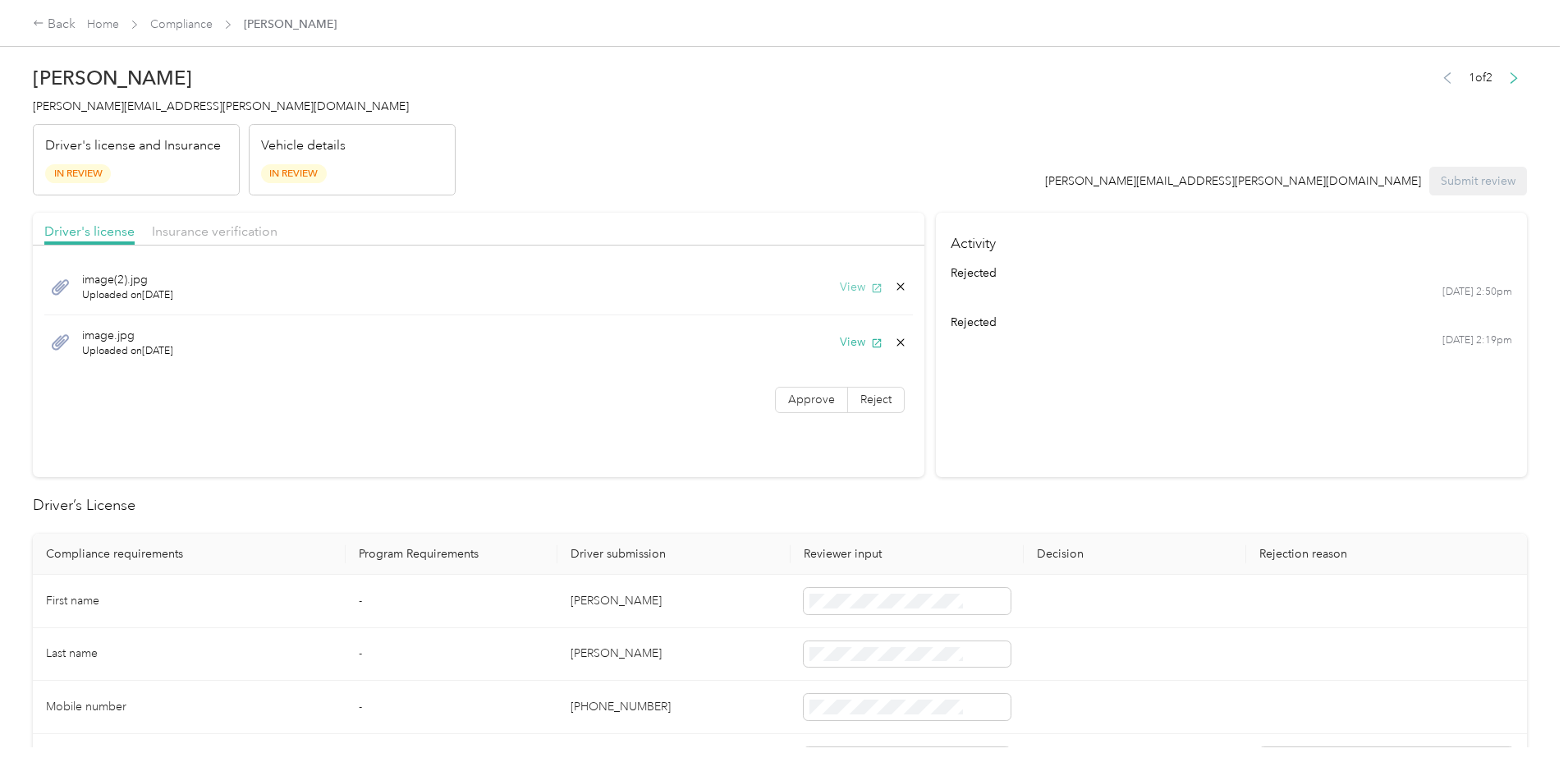
click at [840, 282] on button "View" at bounding box center [861, 286] width 43 height 17
click at [840, 338] on button "View" at bounding box center [861, 342] width 43 height 17
click at [277, 226] on span "Insurance verification" at bounding box center [215, 230] width 126 height 16
click at [840, 282] on button "View" at bounding box center [861, 286] width 43 height 17
click at [1511, 82] on icon "button" at bounding box center [1514, 77] width 6 height 10
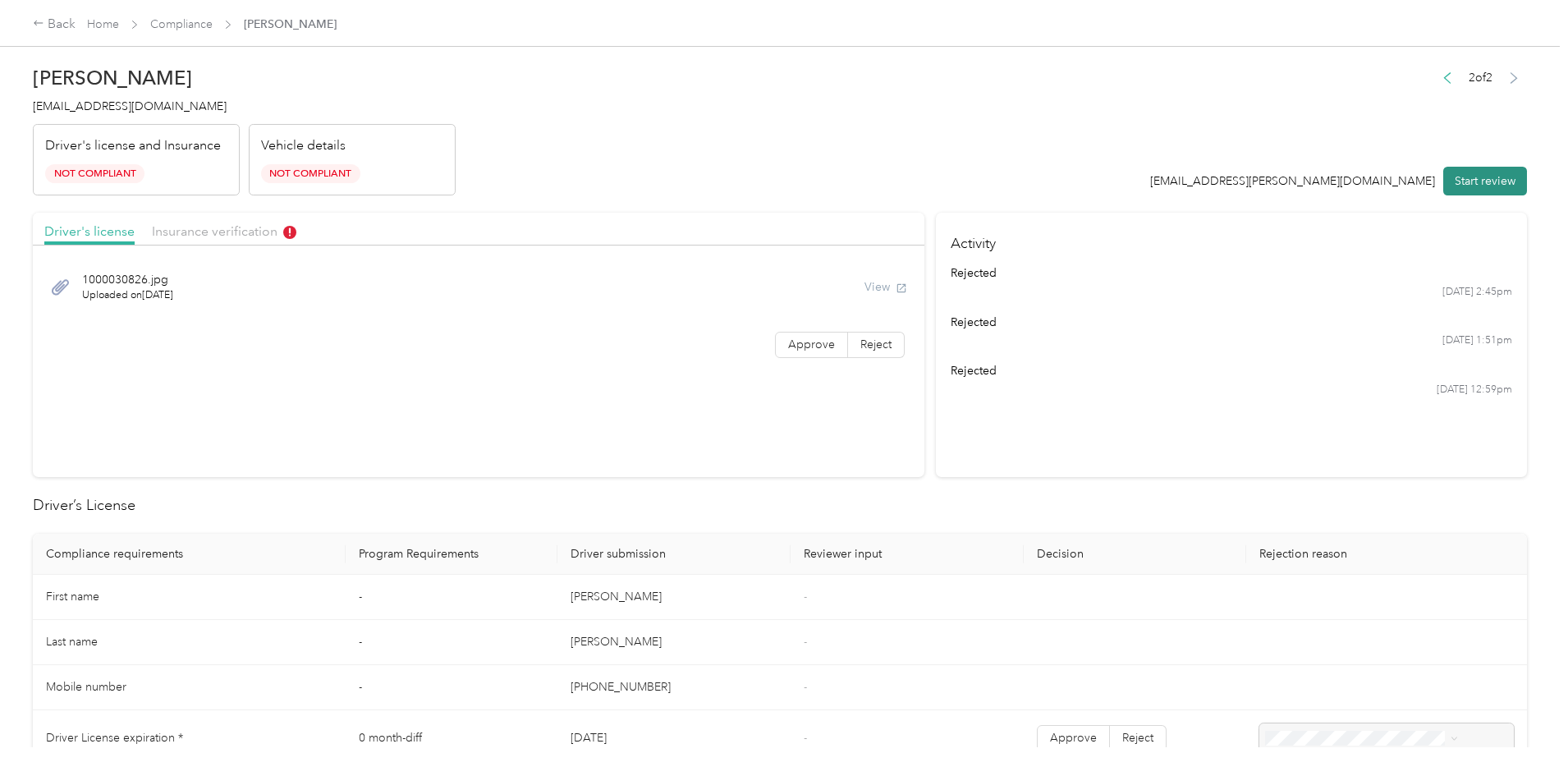
click at [1443, 173] on button "Start review" at bounding box center [1485, 181] width 83 height 29
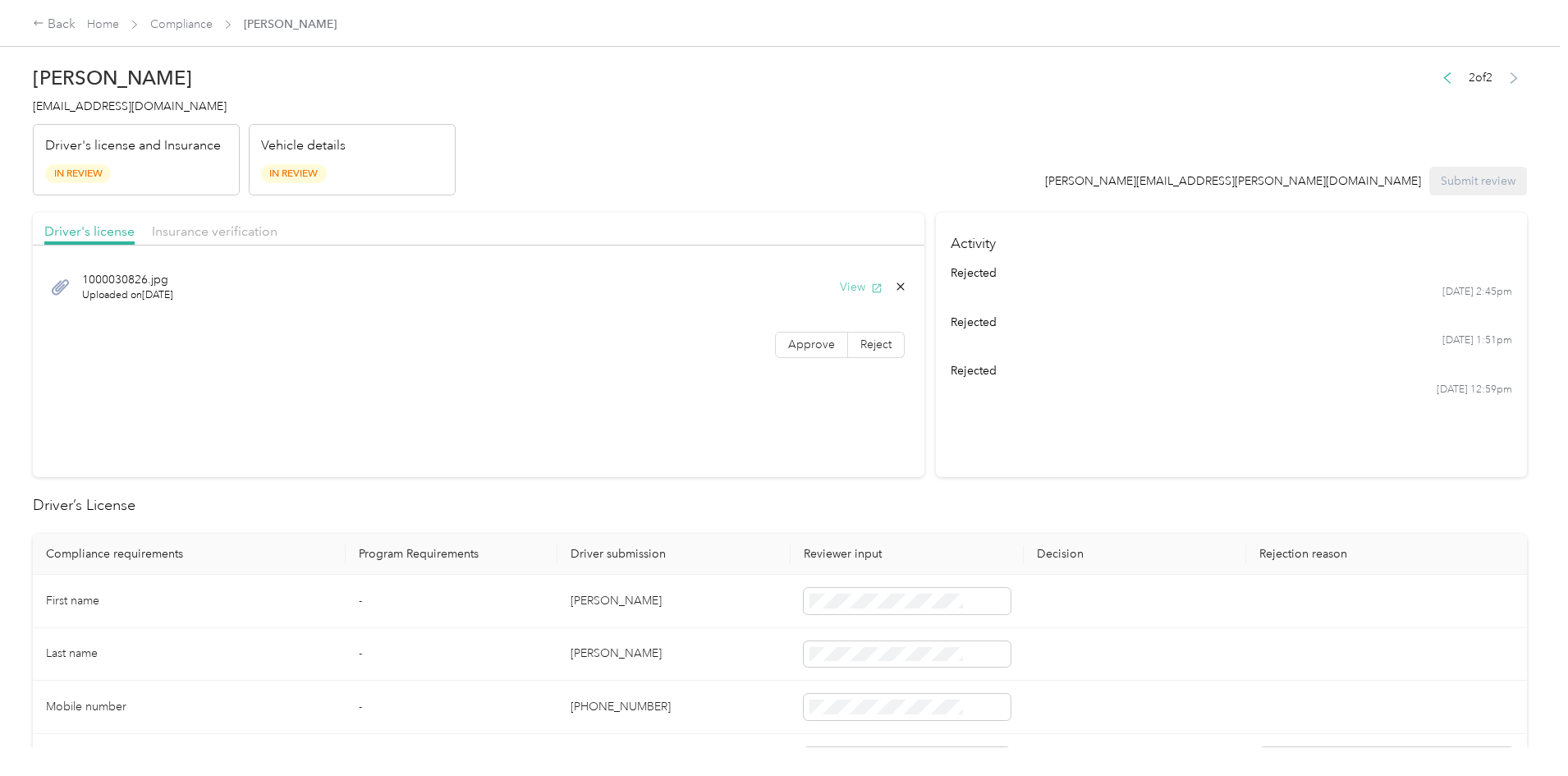
click at [840, 285] on button "View" at bounding box center [861, 286] width 43 height 17
click at [277, 232] on span "Insurance verification" at bounding box center [215, 230] width 126 height 16
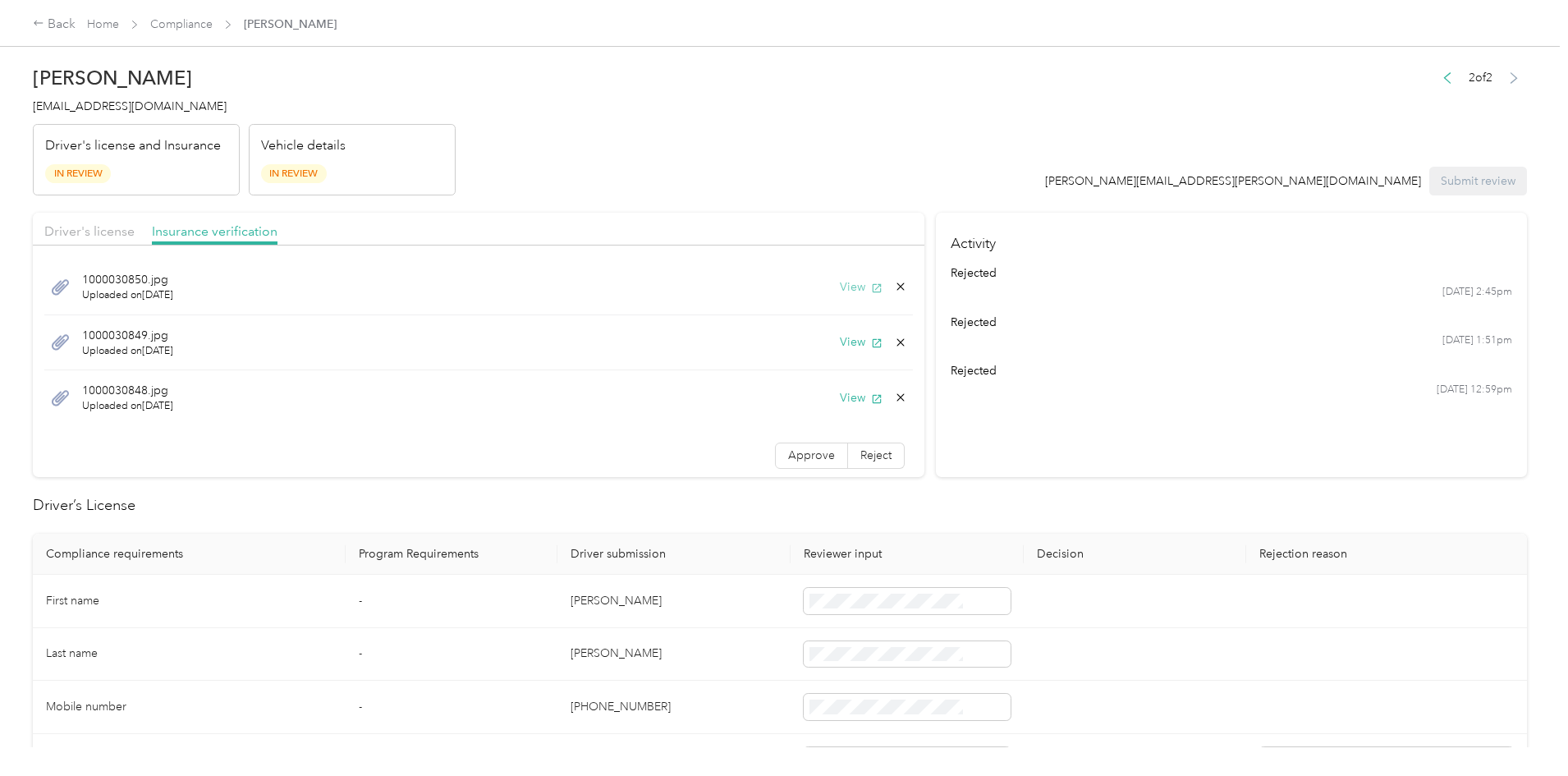
click at [840, 280] on button "View" at bounding box center [861, 286] width 43 height 17
click at [840, 346] on button "View" at bounding box center [861, 342] width 43 height 17
click at [840, 392] on button "View" at bounding box center [861, 397] width 43 height 17
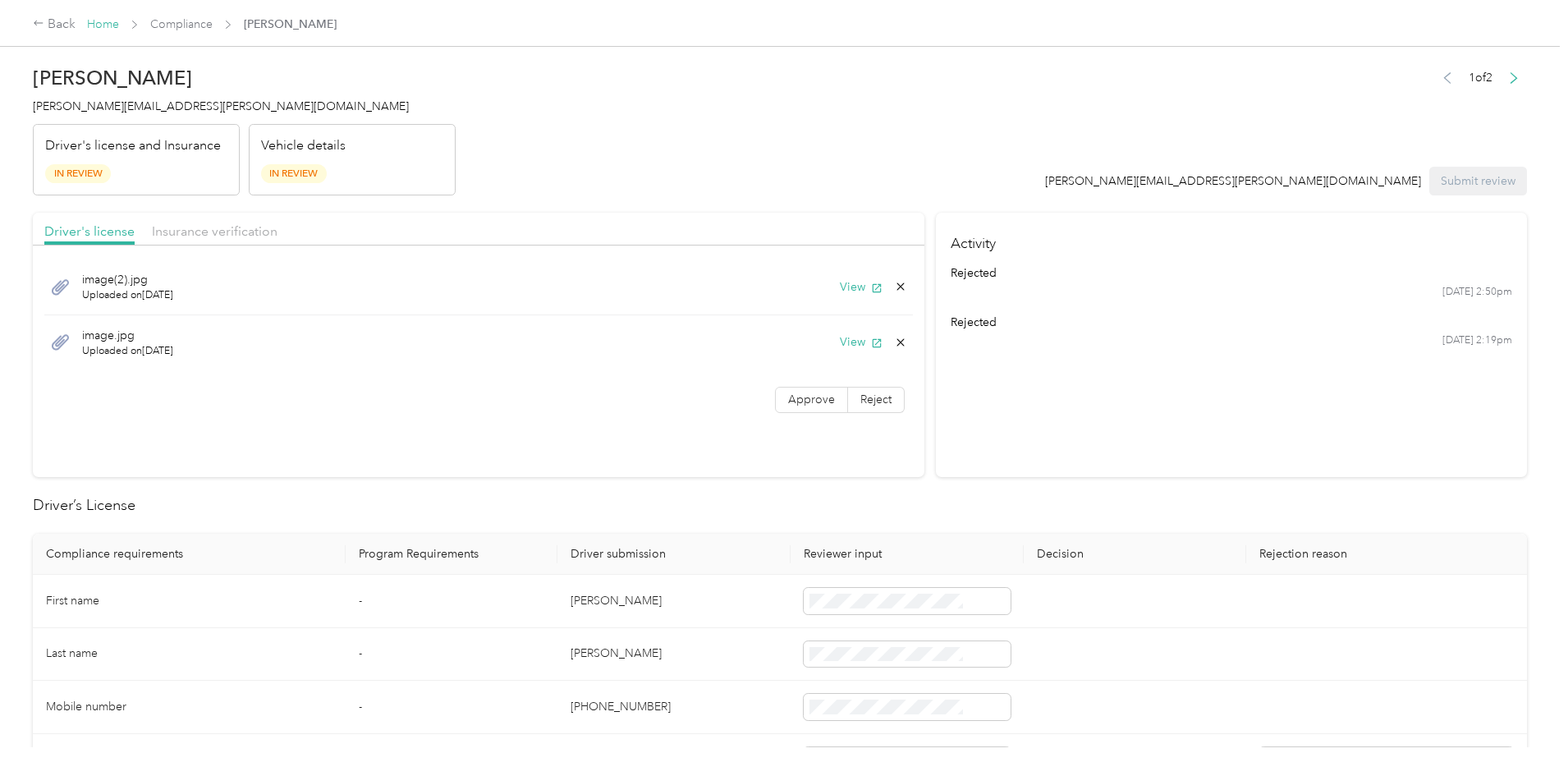
click at [119, 26] on link "Home" at bounding box center [102, 24] width 32 height 14
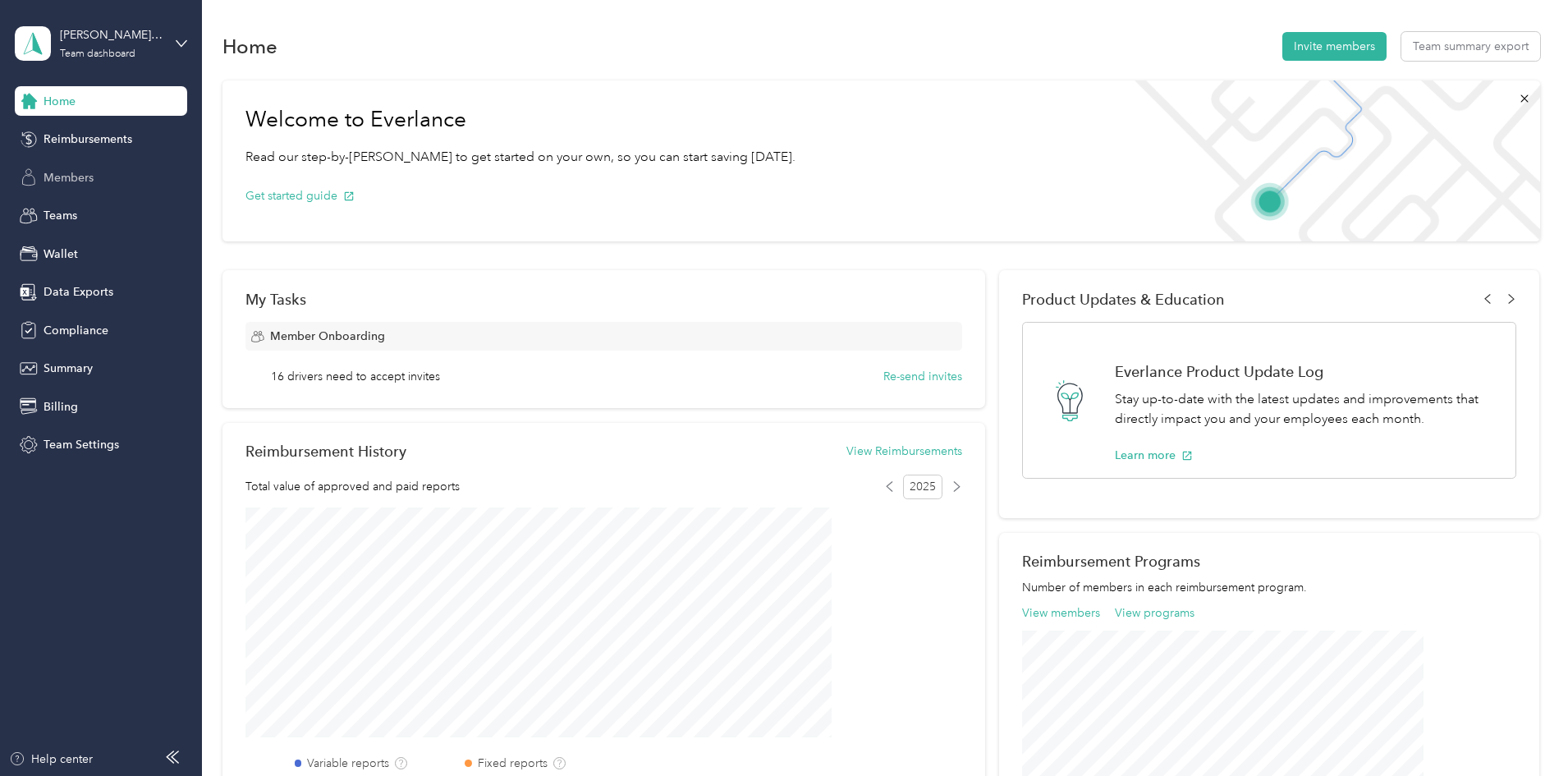
click at [59, 182] on span "Members" at bounding box center [69, 177] width 50 height 17
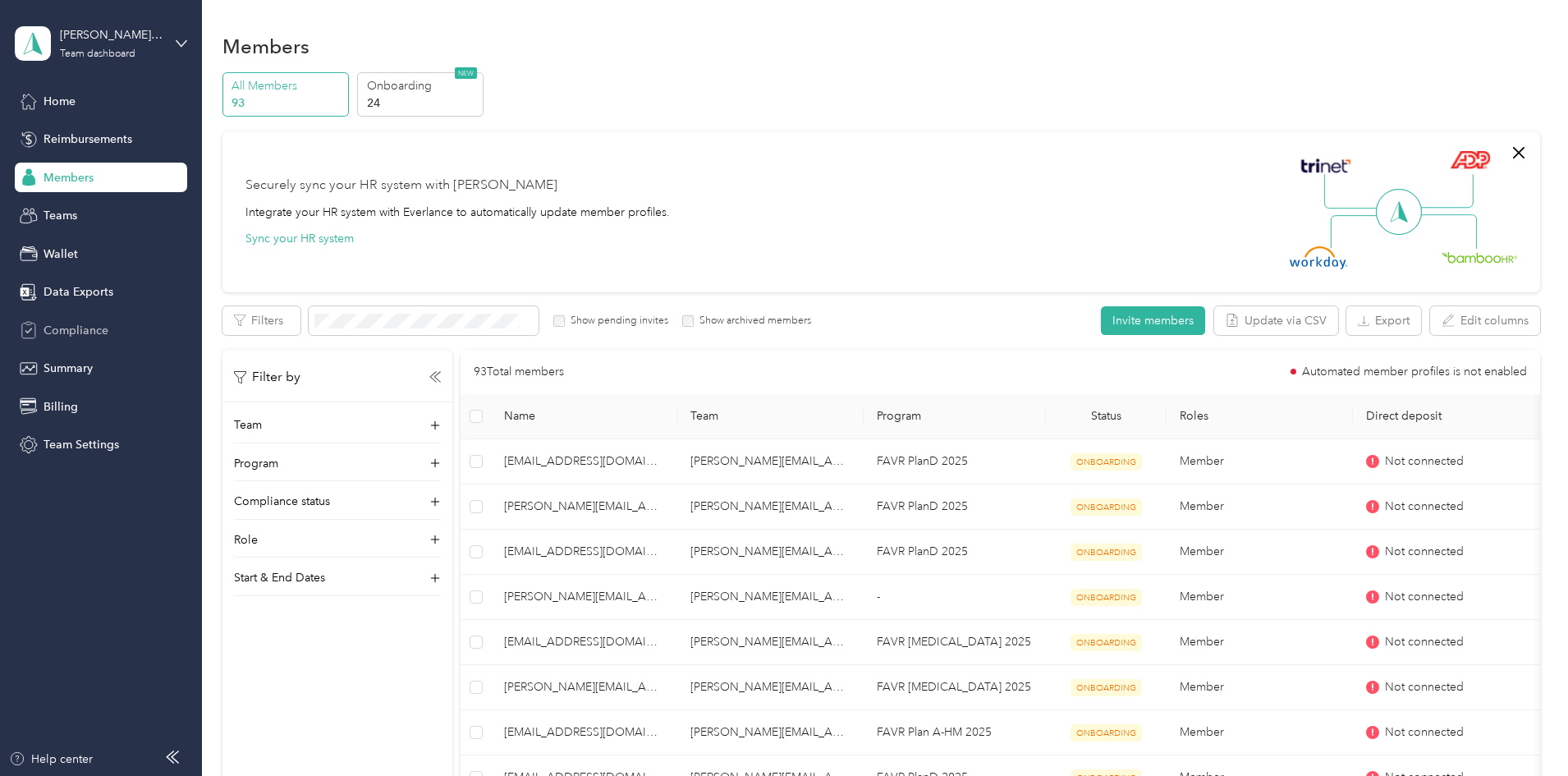
click at [92, 323] on span "Compliance" at bounding box center [76, 330] width 65 height 17
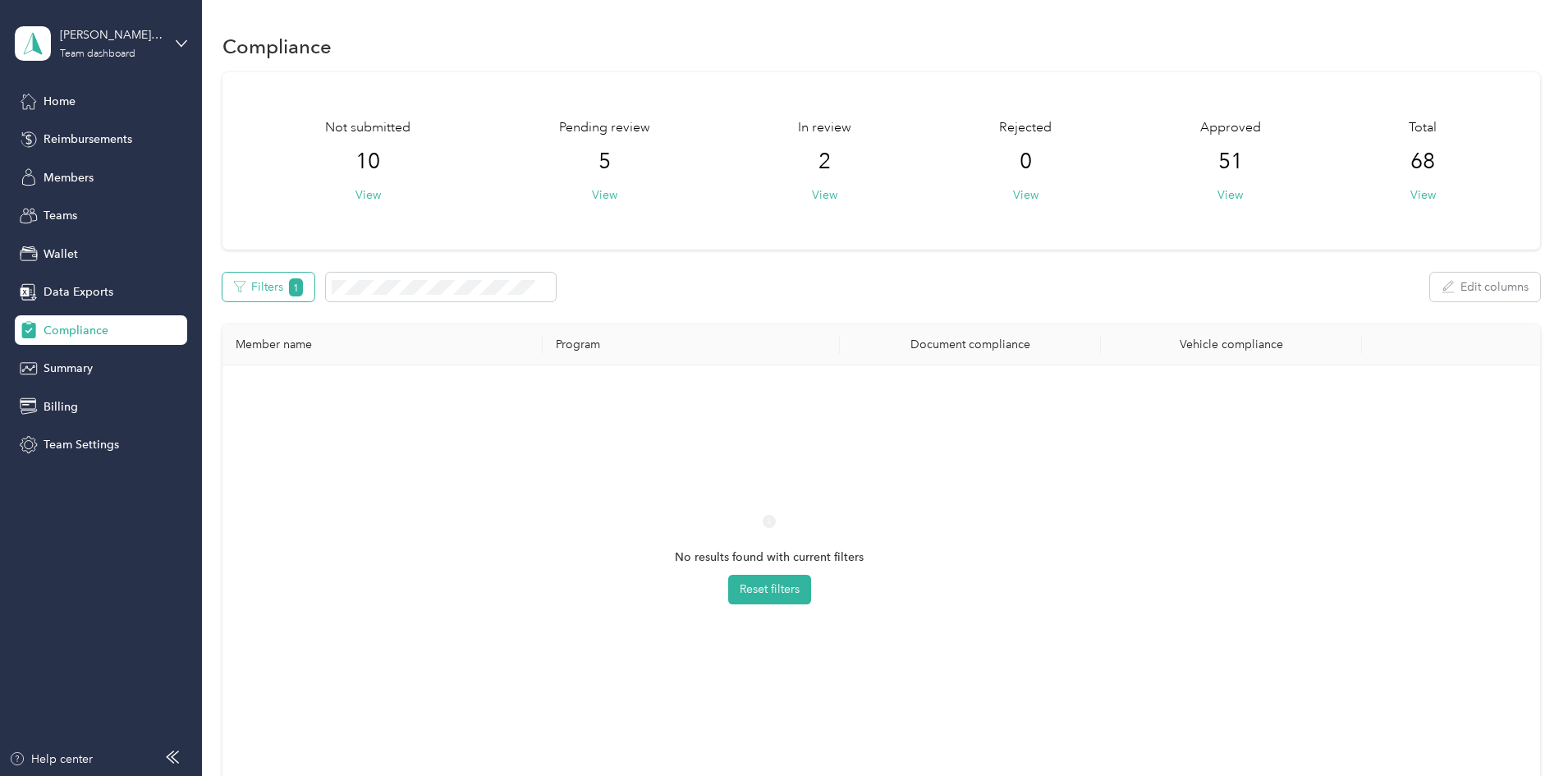
click at [315, 286] on button "Filters 1" at bounding box center [268, 286] width 92 height 29
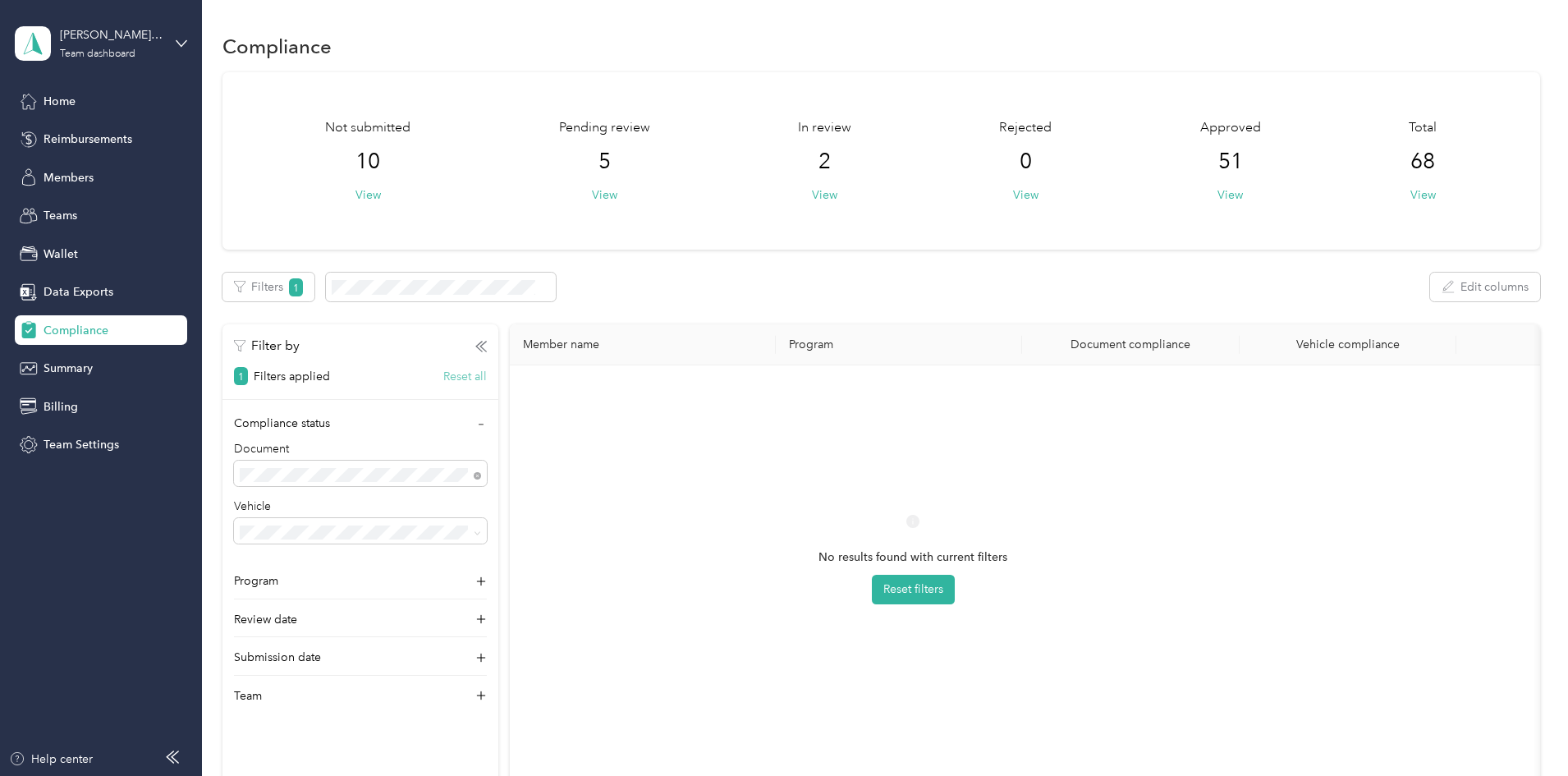
click at [487, 382] on button "Reset all" at bounding box center [465, 376] width 44 height 17
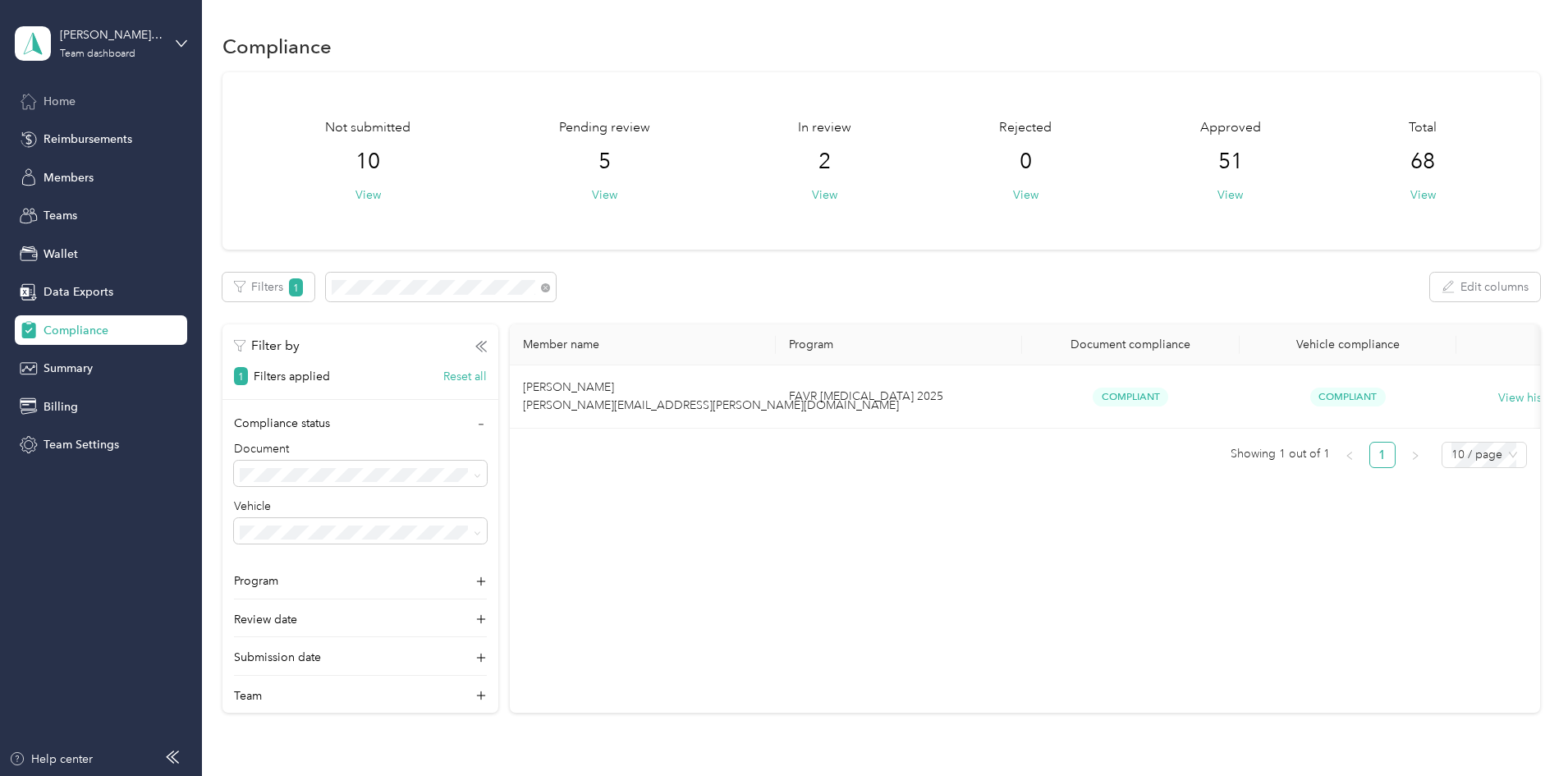
click at [88, 95] on div "Home" at bounding box center [101, 101] width 173 height 30
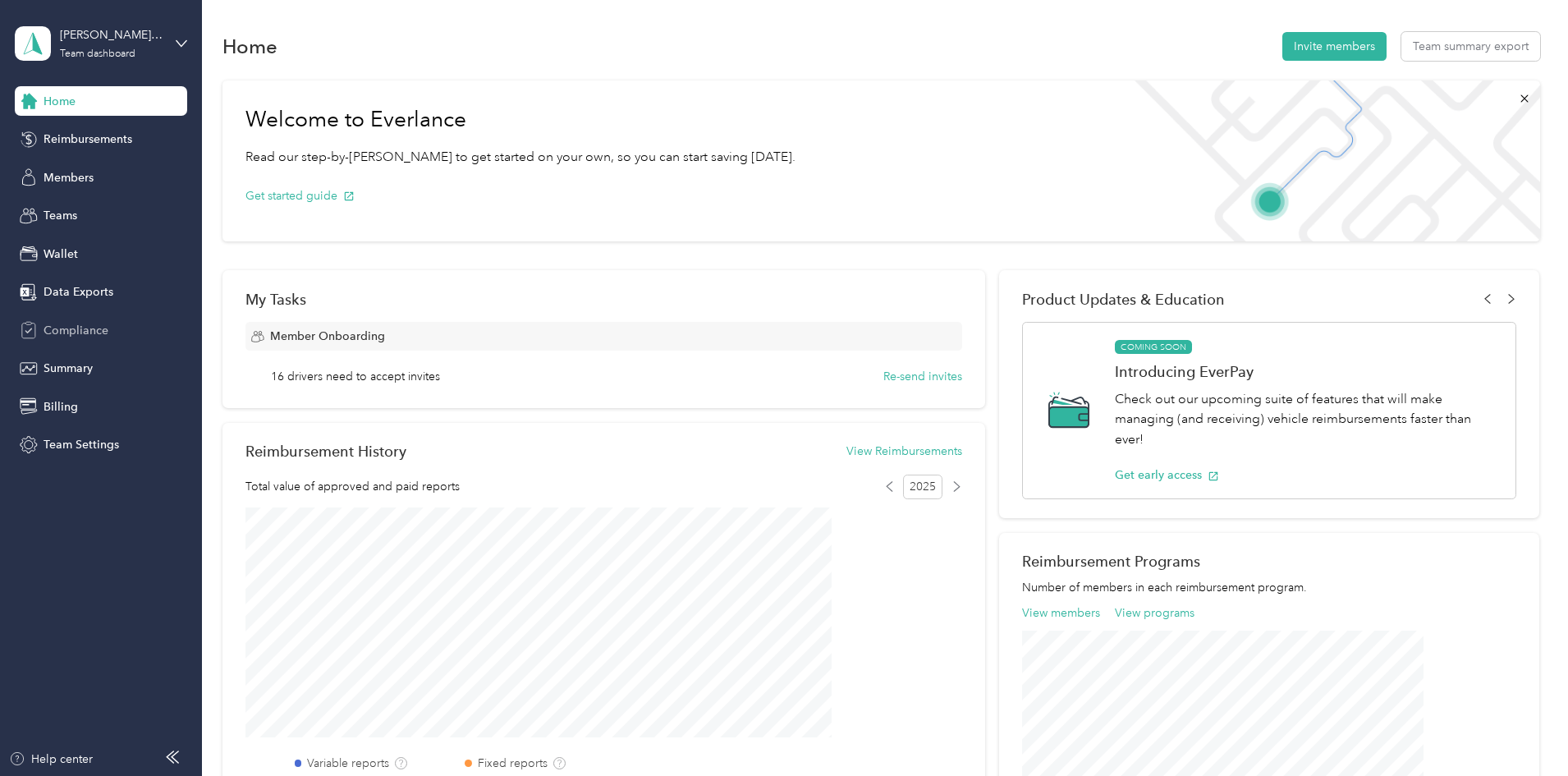
click at [91, 336] on span "Compliance" at bounding box center [76, 330] width 65 height 17
